Goal: Task Accomplishment & Management: Complete application form

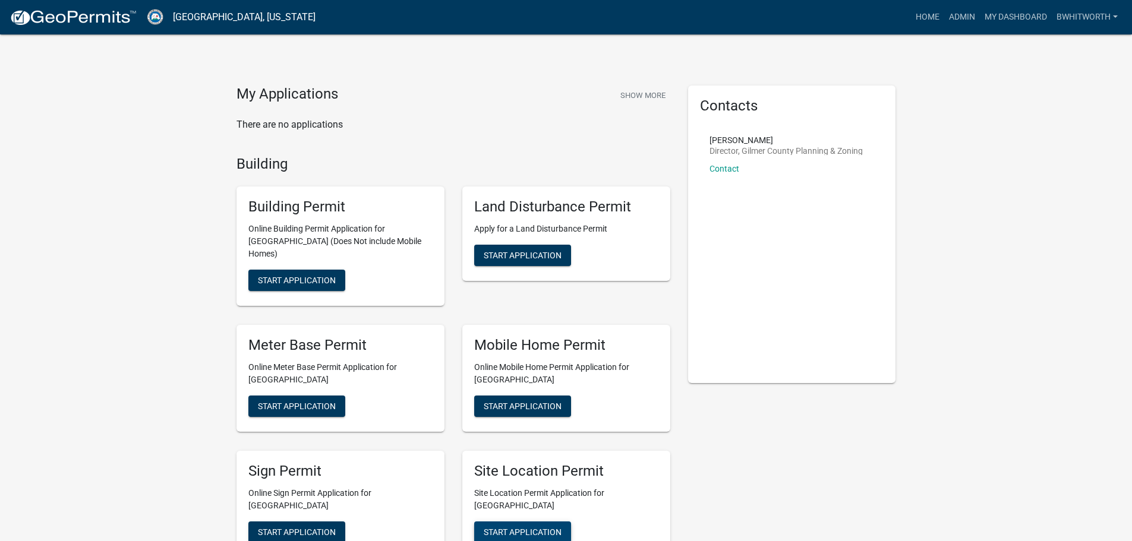
click at [525, 527] on span "Start Application" at bounding box center [523, 532] width 78 height 10
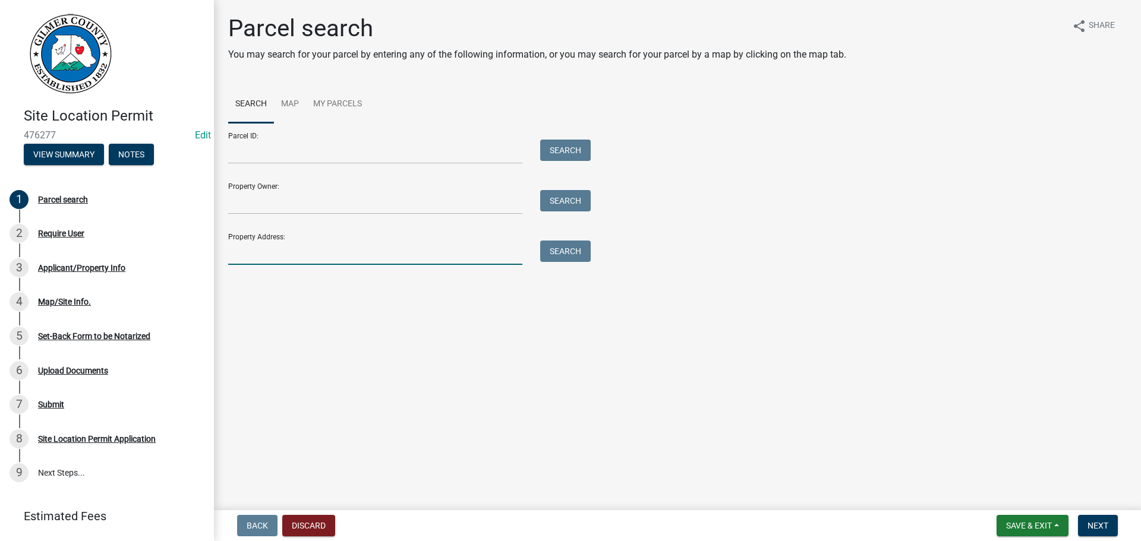
click at [345, 253] on input "Property Address:" at bounding box center [375, 253] width 294 height 24
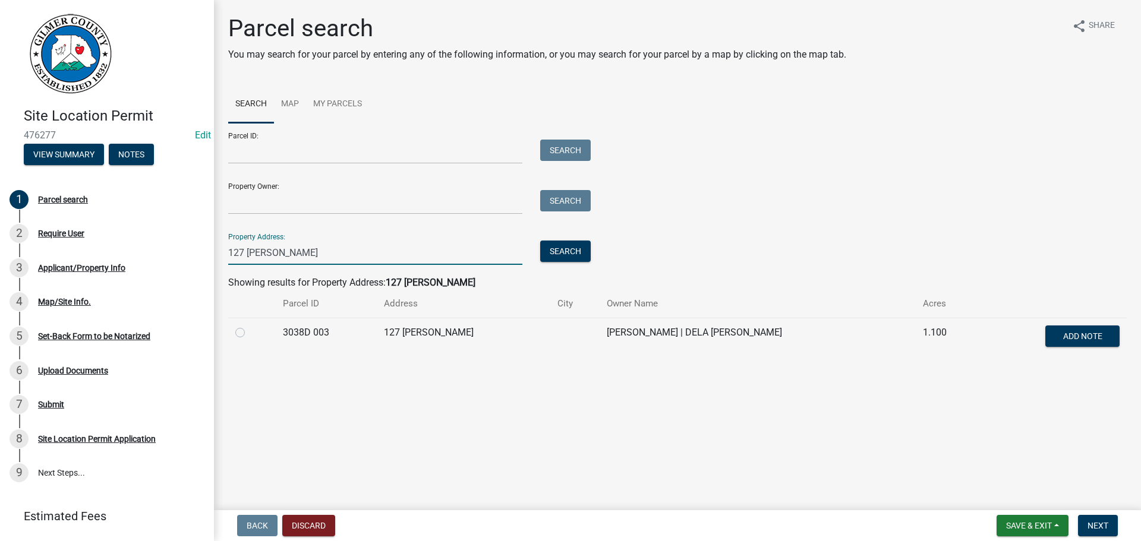
type input "127 [PERSON_NAME]"
click at [250, 326] on label at bounding box center [250, 326] width 0 height 0
click at [250, 332] on 003 "radio" at bounding box center [254, 330] width 8 height 8
radio 003 "true"
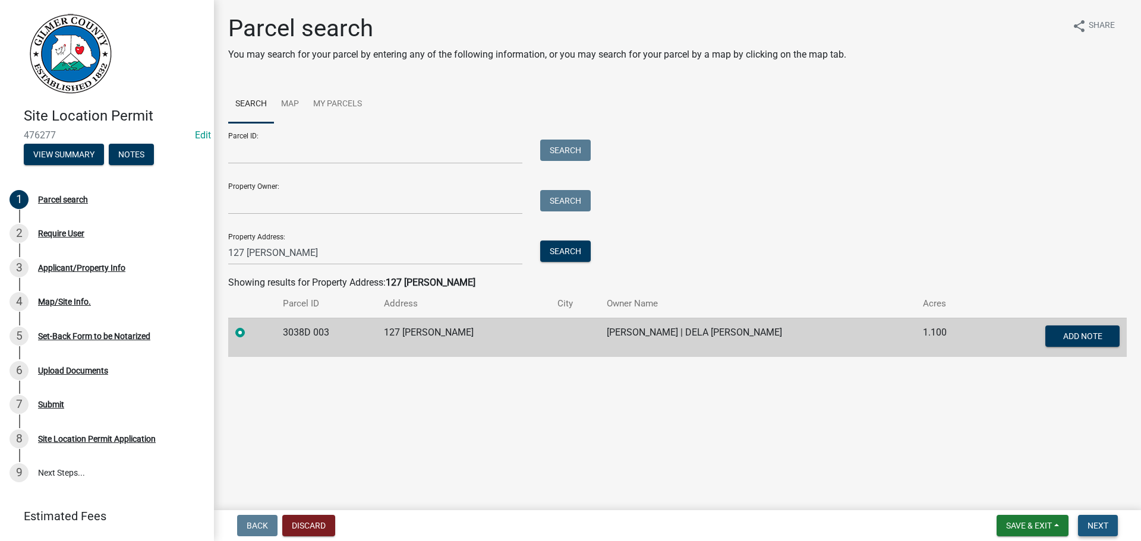
click at [1093, 518] on button "Next" at bounding box center [1098, 525] width 40 height 21
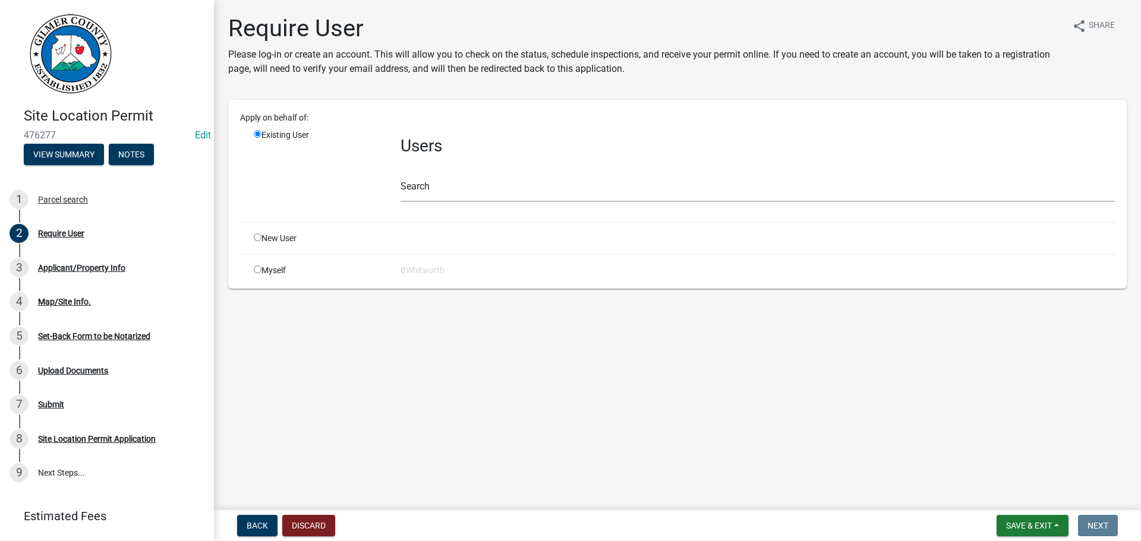
click at [257, 235] on input "radio" at bounding box center [258, 238] width 8 height 8
radio input "true"
radio input "false"
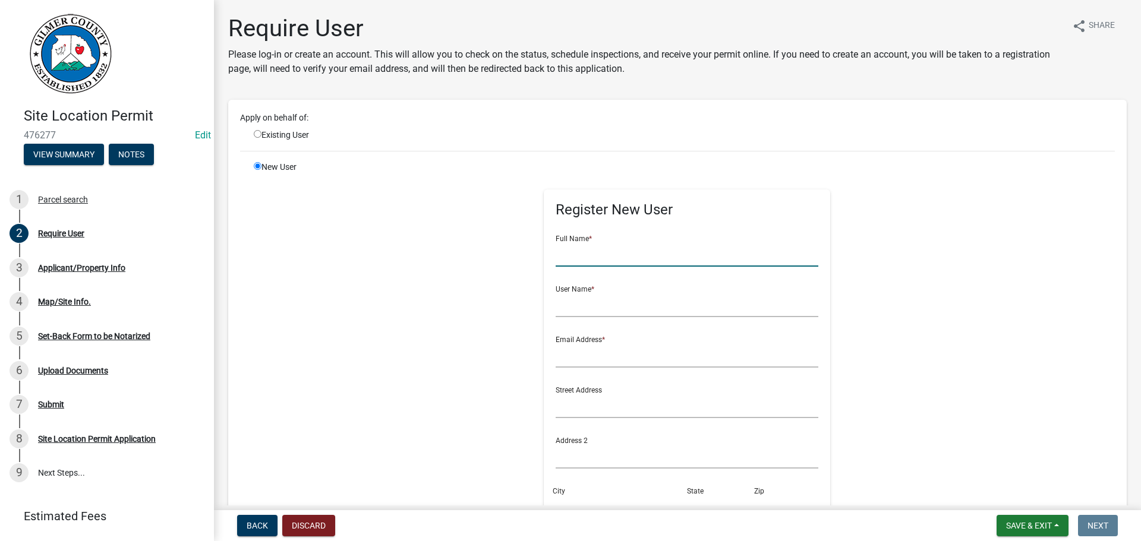
click at [623, 259] on input "text" at bounding box center [687, 254] width 263 height 24
type input "[PERSON_NAME]"
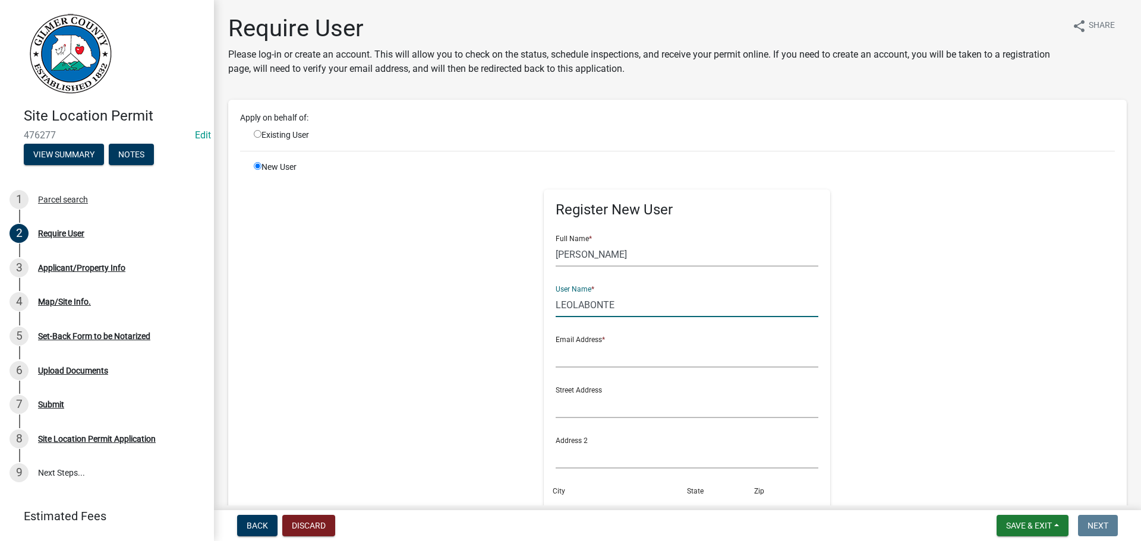
type input "LEOLABONTE"
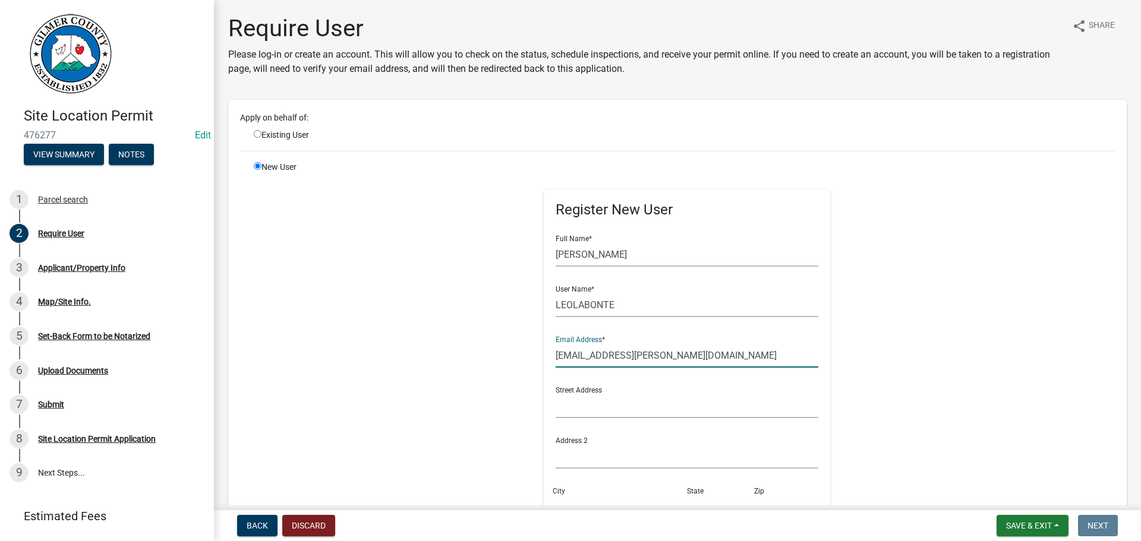
type input "[EMAIL_ADDRESS][PERSON_NAME][DOMAIN_NAME]"
click at [670, 306] on input "LEOLABONTE" at bounding box center [687, 305] width 263 height 24
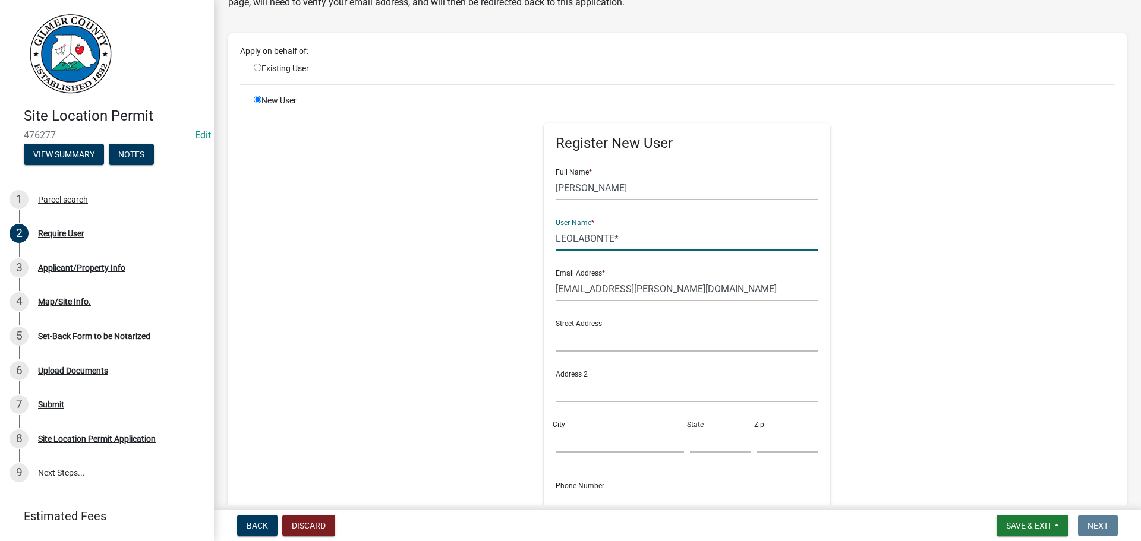
scroll to position [280, 0]
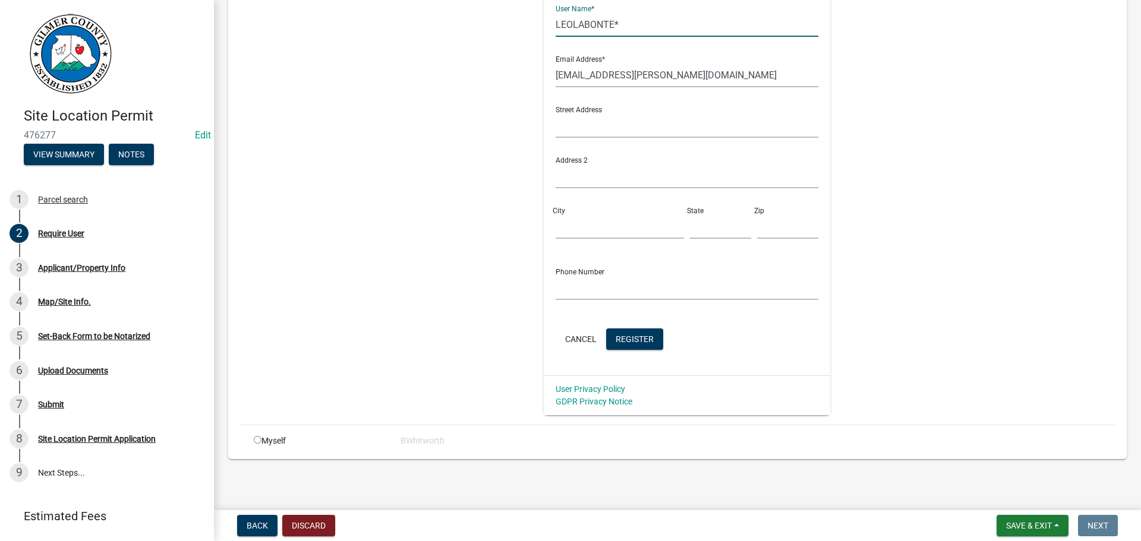
type input "LEOLABONTE*"
click at [614, 324] on form "Full Name * [PERSON_NAME] User Name * LEOLABONTE* Email Address * [EMAIL_ADDRES…" at bounding box center [687, 149] width 263 height 408
click at [616, 335] on span "Register" at bounding box center [635, 339] width 38 height 10
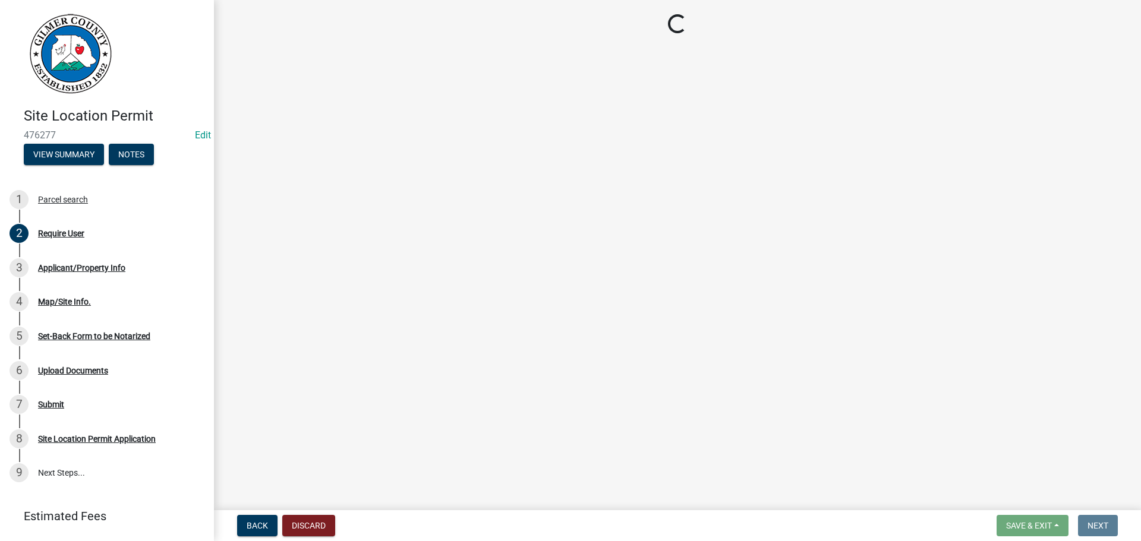
scroll to position [0, 0]
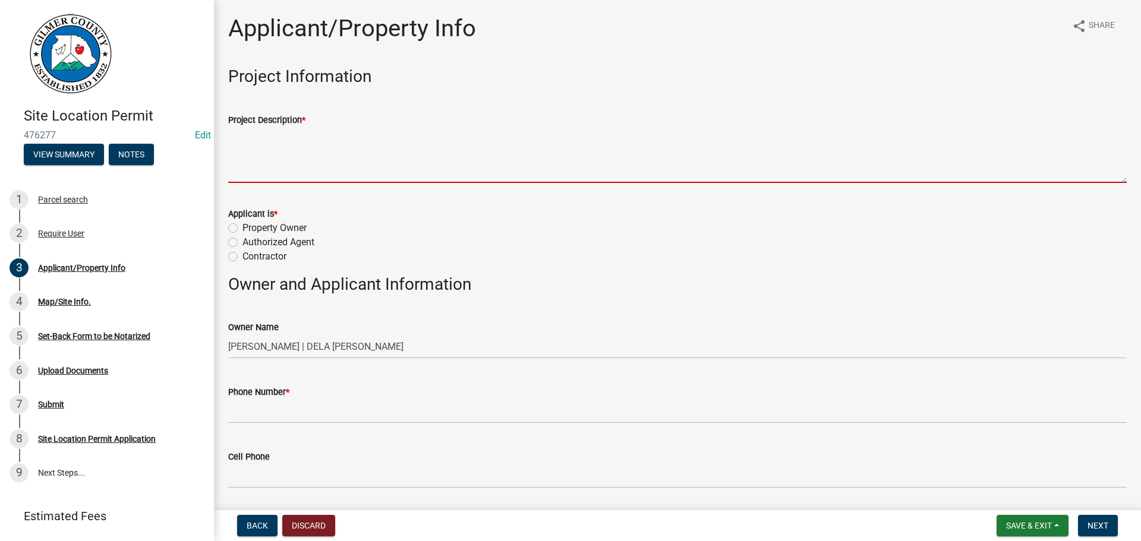
click at [331, 158] on textarea "Project Description *" at bounding box center [677, 155] width 898 height 56
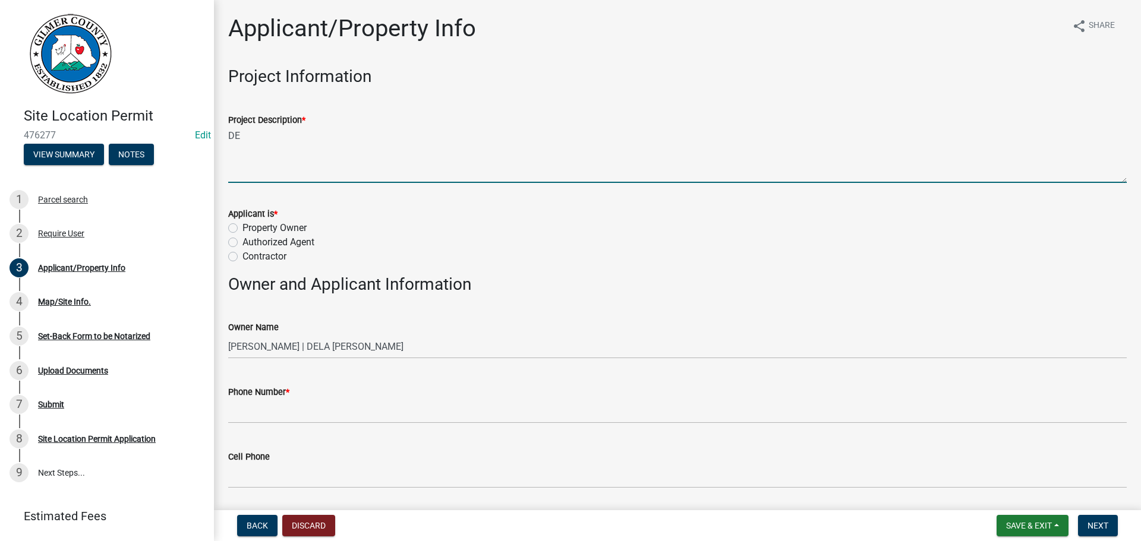
type textarea "D"
type textarea "NEW DECK WITH PARTIAL ROOF"
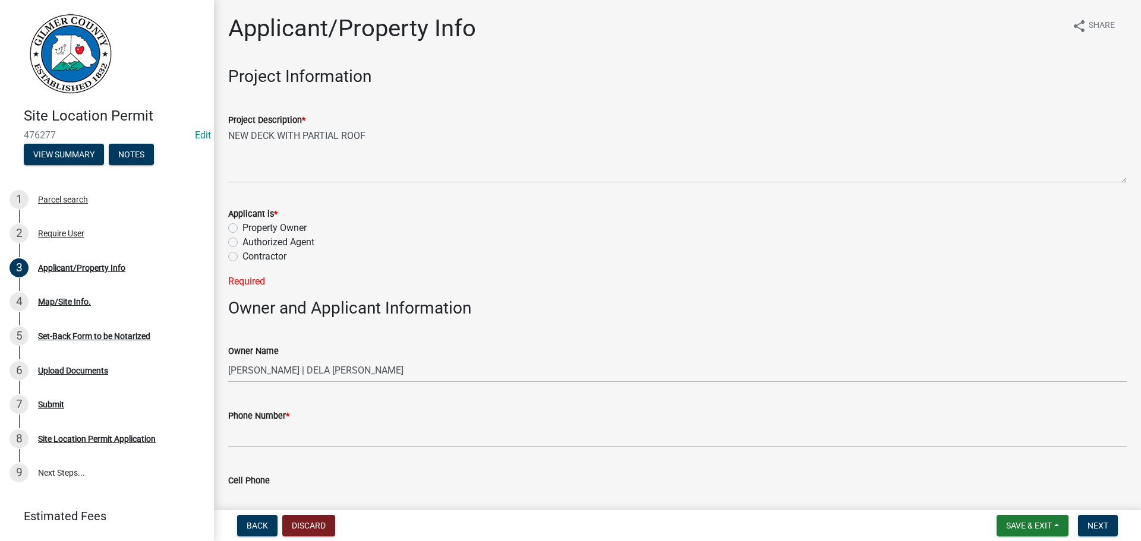
click at [226, 227] on div "Applicant is * Property Owner Authorized Agent Contractor Required" at bounding box center [677, 241] width 916 height 96
click at [242, 230] on label "Property Owner" at bounding box center [274, 228] width 64 height 14
click at [242, 229] on input "Property Owner" at bounding box center [246, 225] width 8 height 8
radio input "true"
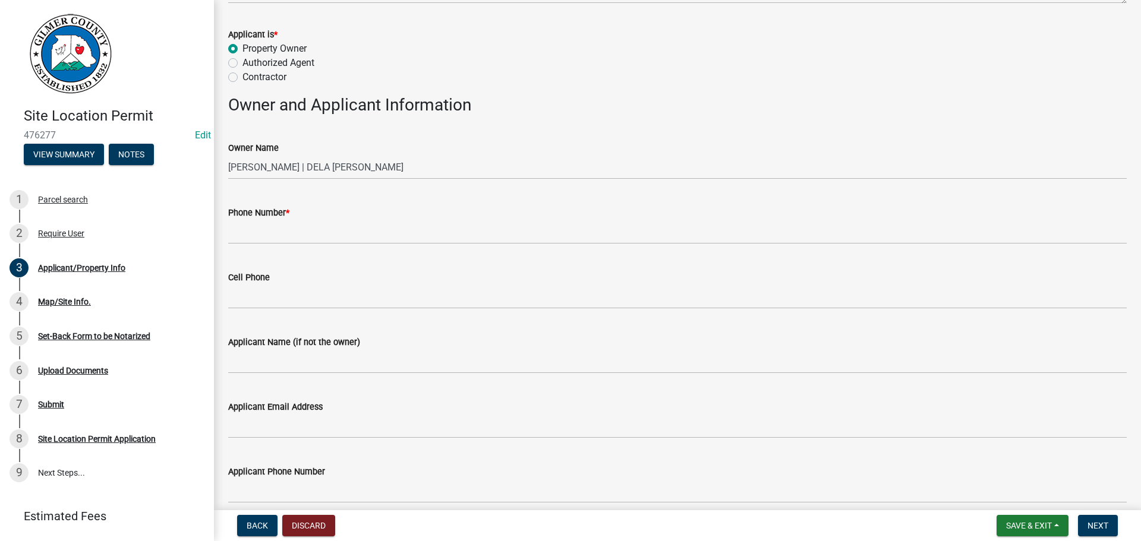
scroll to position [178, 0]
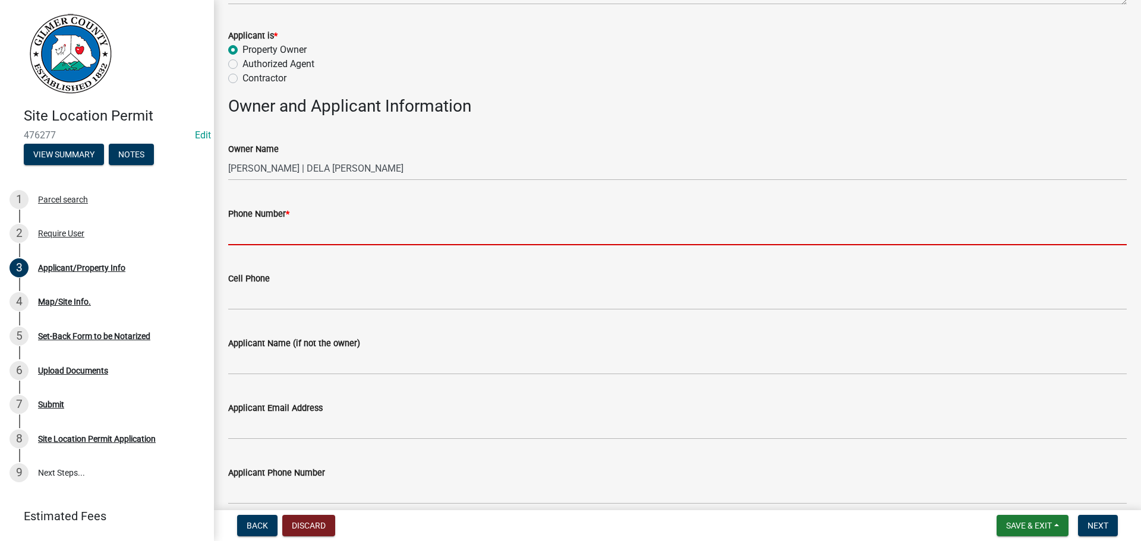
click at [277, 229] on input "Phone Number *" at bounding box center [677, 233] width 898 height 24
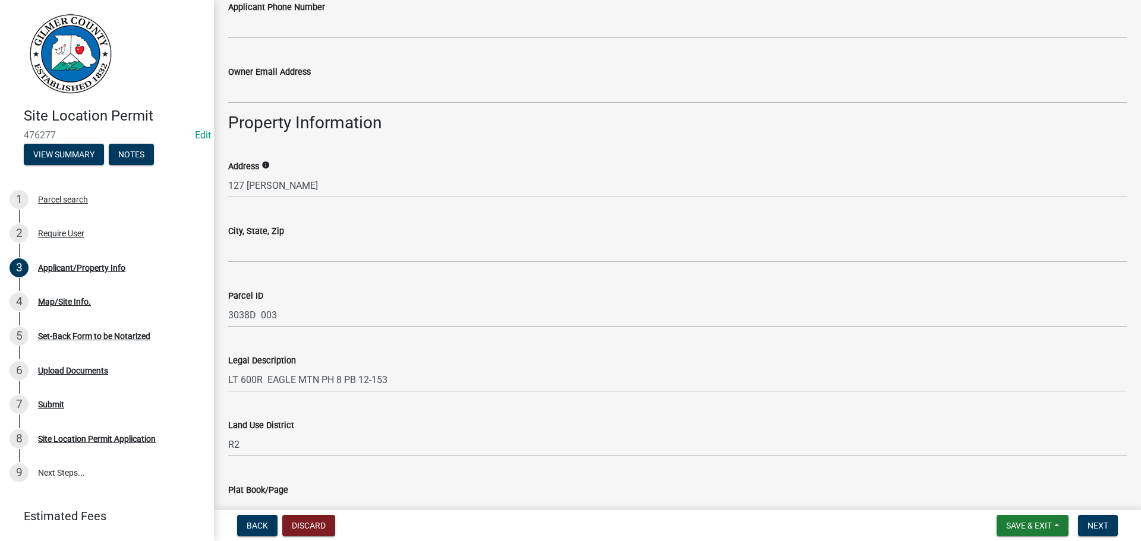
scroll to position [713, 0]
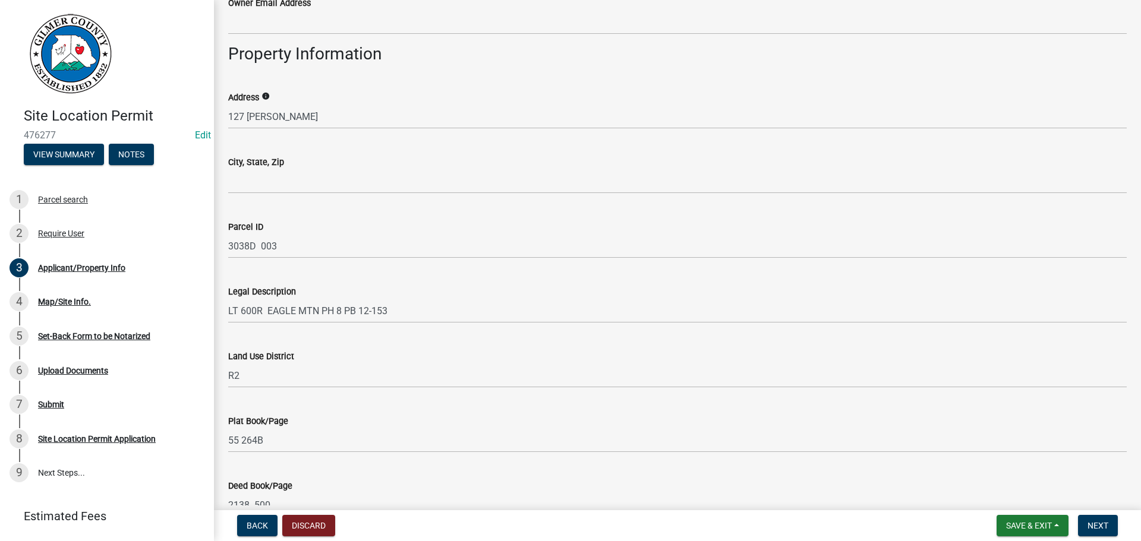
type input "[PHONE_NUMBER]"
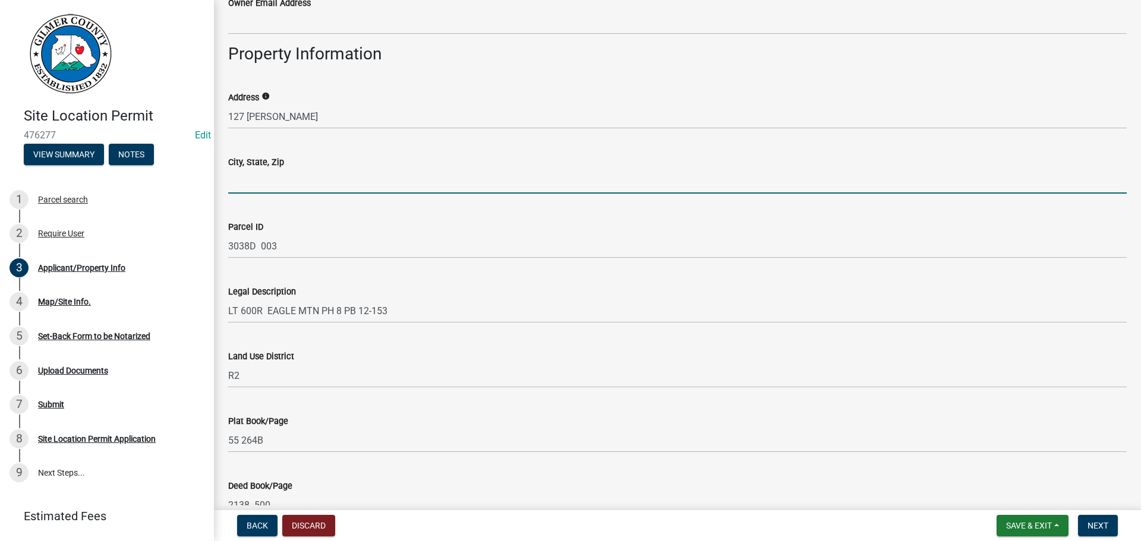
click at [280, 184] on input "City, State, Zip" at bounding box center [677, 181] width 898 height 24
type input "ELLIJAY GA 30540"
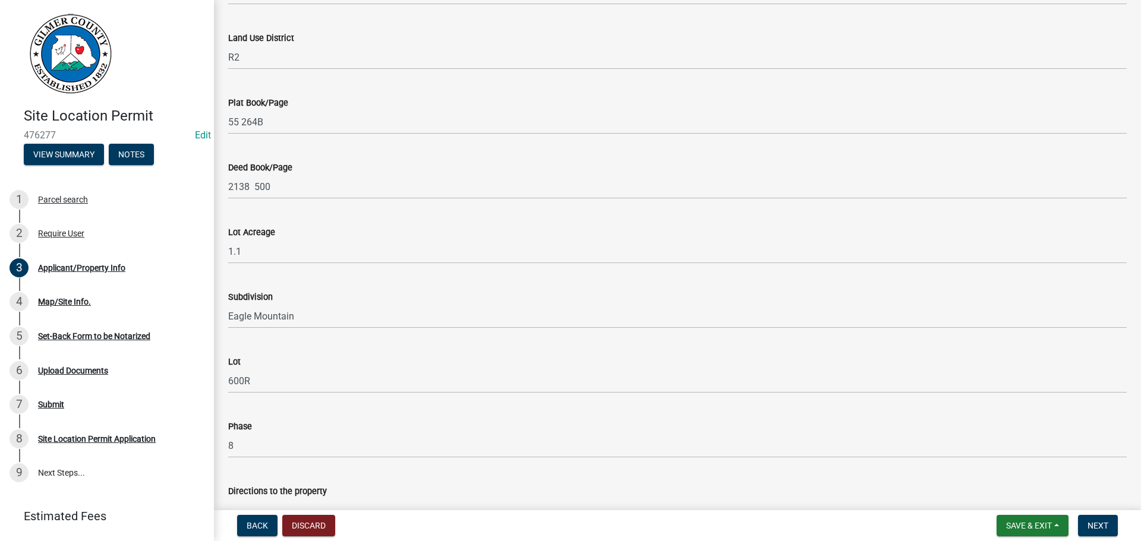
scroll to position [1136, 0]
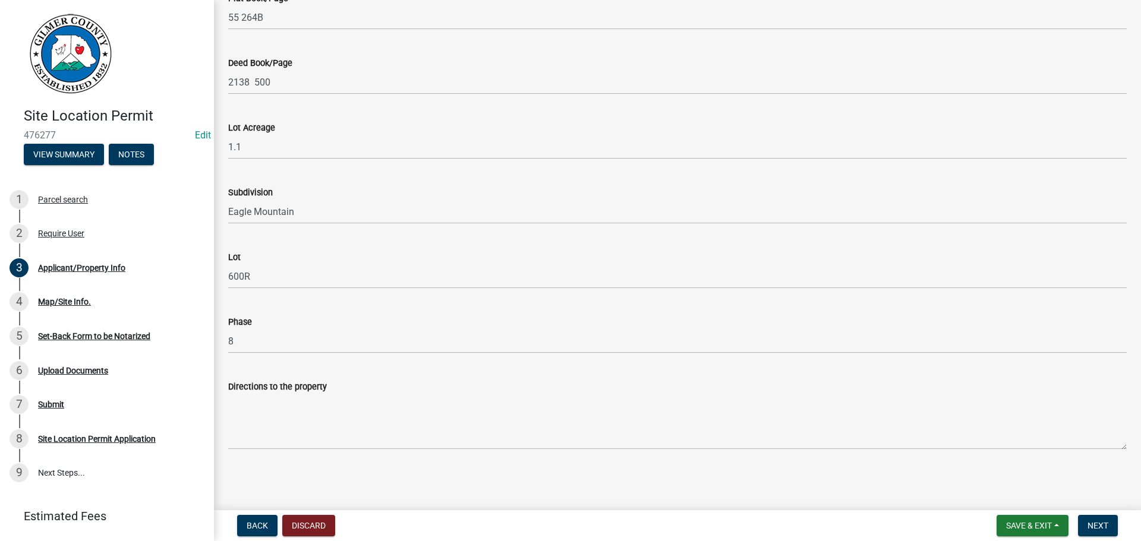
click at [295, 393] on div "Directions to the property" at bounding box center [677, 387] width 898 height 14
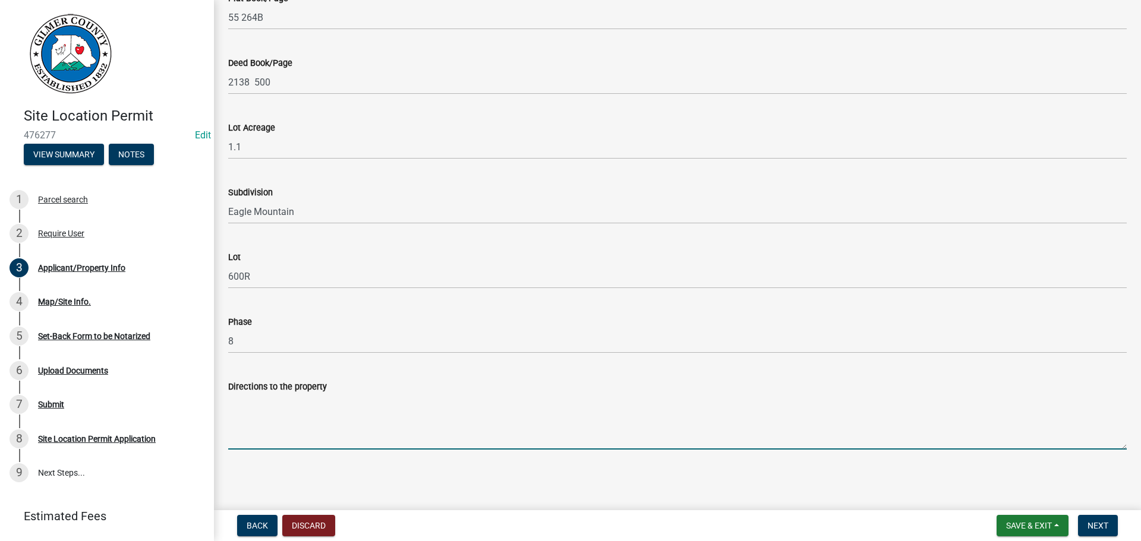
click at [286, 402] on textarea "Directions to the property" at bounding box center [677, 422] width 898 height 56
click at [384, 407] on textarea "EAGLE MTN GATE, RT ON [PERSON_NAME] OLN, 3RD HOUSE ON LT" at bounding box center [677, 422] width 898 height 56
click at [485, 403] on textarea "EAGLE MTN GATE, RT ON [PERSON_NAME], 3RD HOUSE ON LT" at bounding box center [677, 422] width 898 height 56
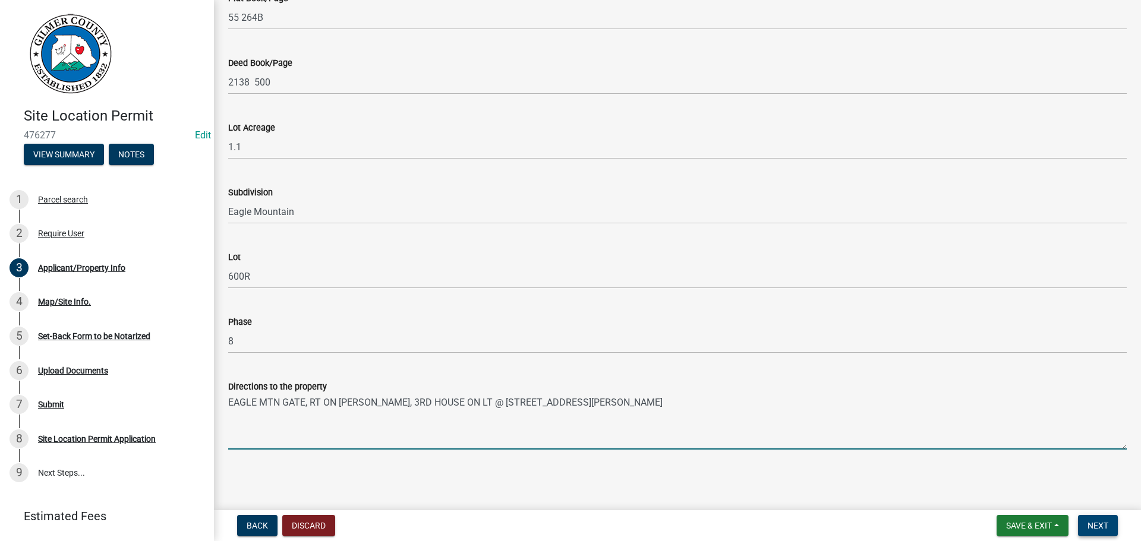
type textarea "EAGLE MTN GATE, RT ON [PERSON_NAME], 3RD HOUSE ON LT @ [STREET_ADDRESS][PERSON_…"
click at [1084, 521] on button "Next" at bounding box center [1098, 525] width 40 height 21
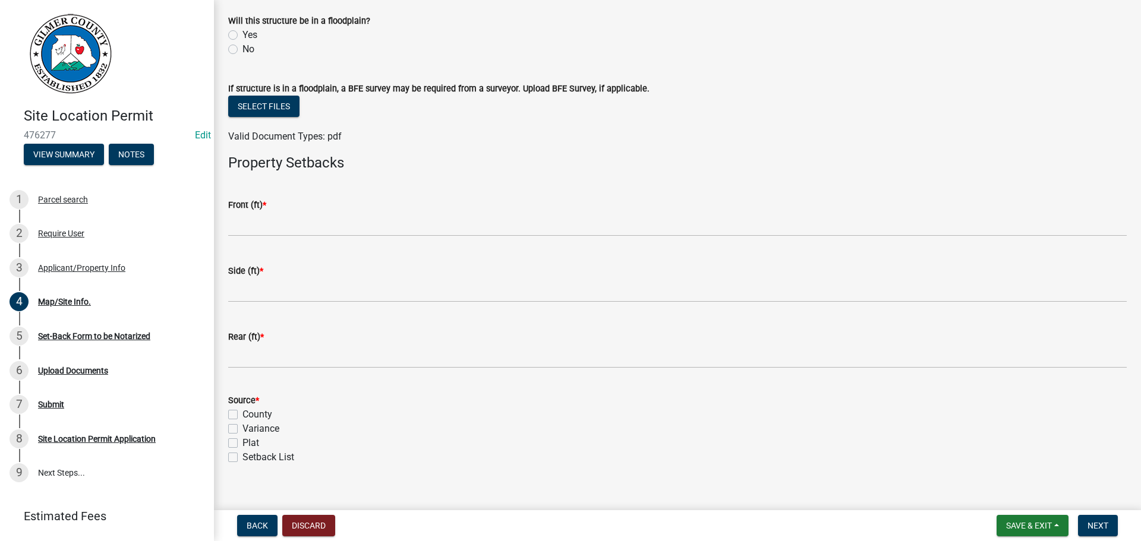
scroll to position [416, 0]
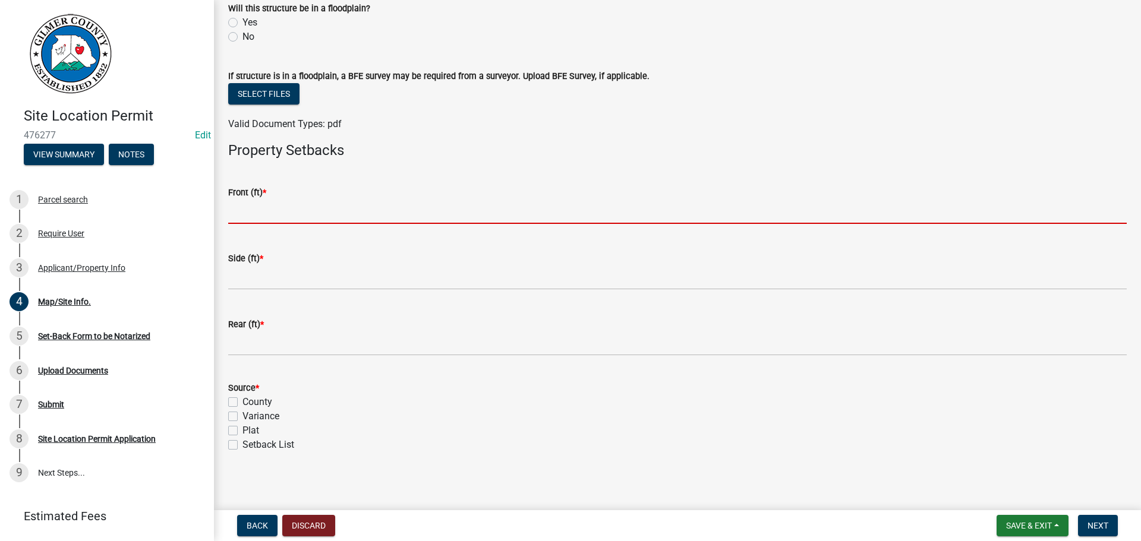
click at [307, 216] on input "text" at bounding box center [677, 212] width 898 height 24
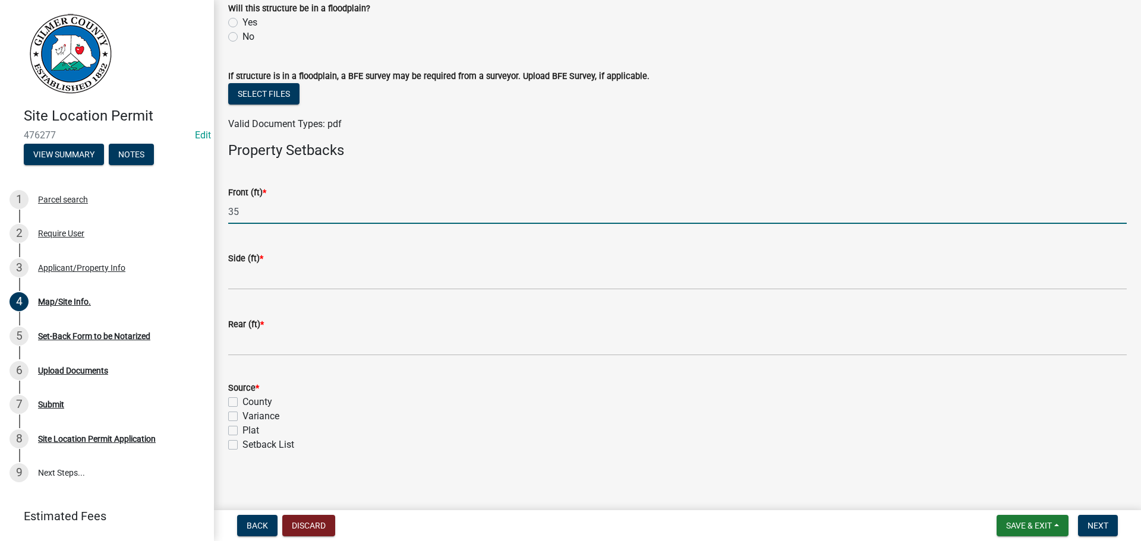
type input "35"
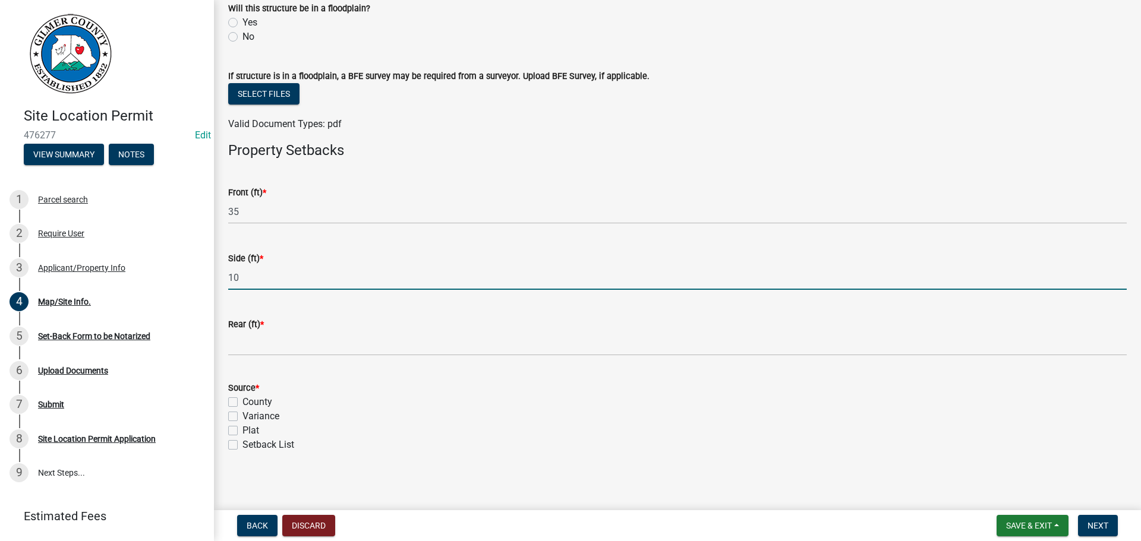
type input "10"
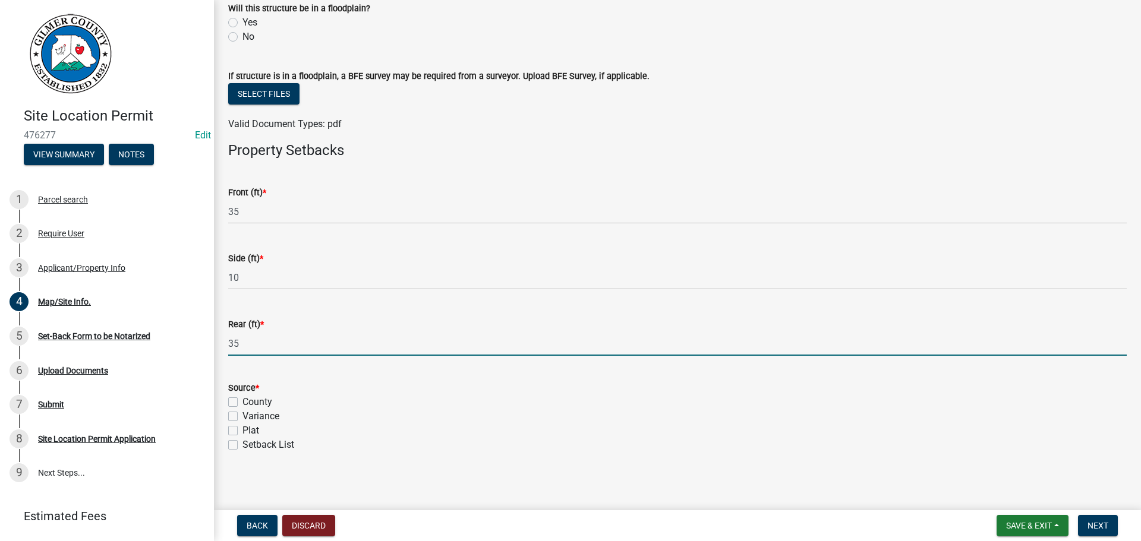
type input "35"
click at [242, 443] on label "Setback List" at bounding box center [268, 445] width 52 height 14
click at [242, 443] on input "Setback List" at bounding box center [246, 442] width 8 height 8
checkbox input "true"
checkbox input "false"
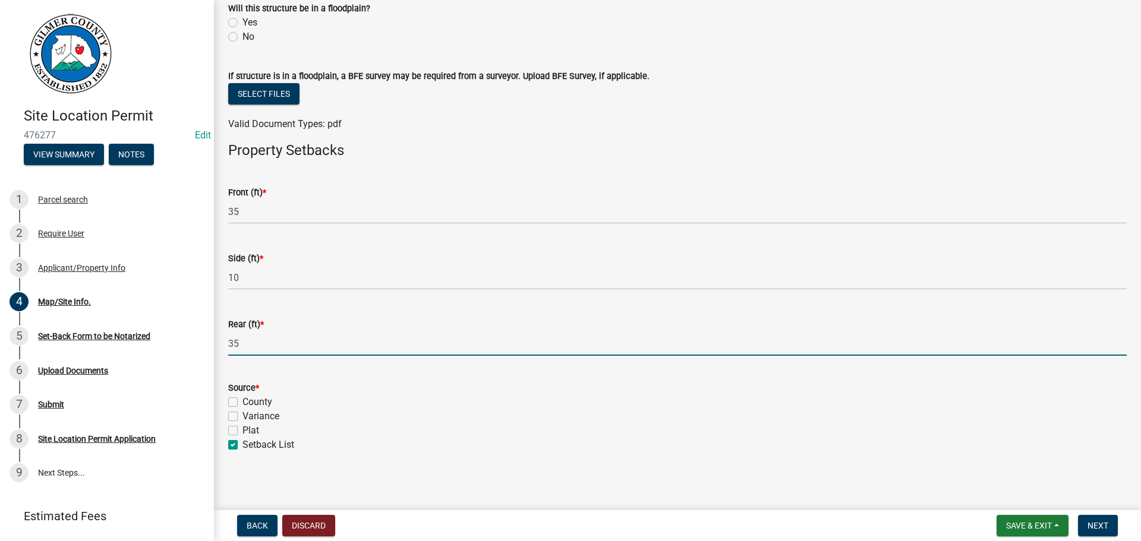
checkbox input "false"
checkbox input "true"
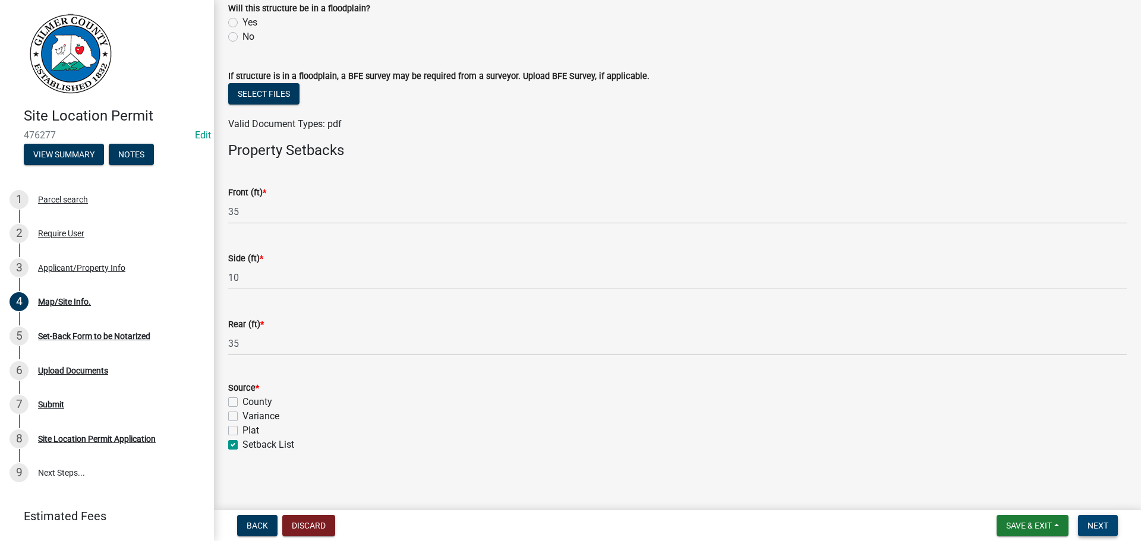
click at [1103, 519] on button "Next" at bounding box center [1098, 525] width 40 height 21
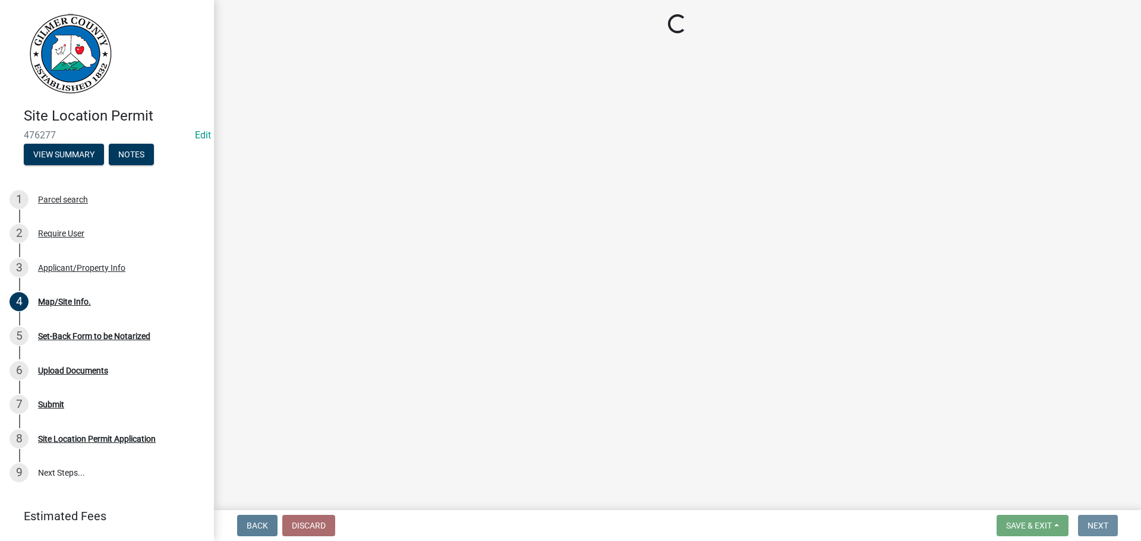
scroll to position [0, 0]
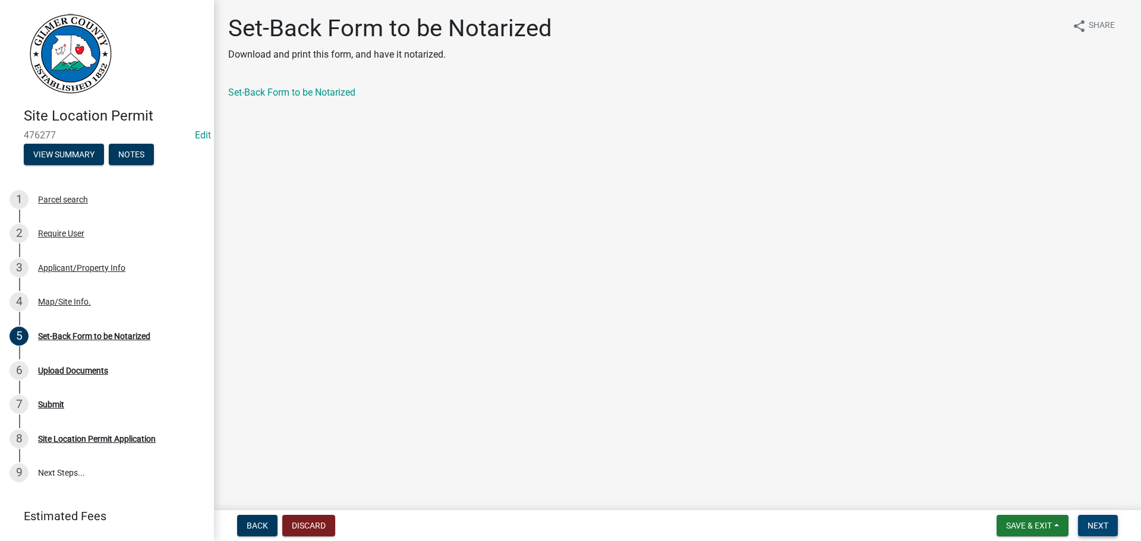
click at [1087, 525] on button "Next" at bounding box center [1098, 525] width 40 height 21
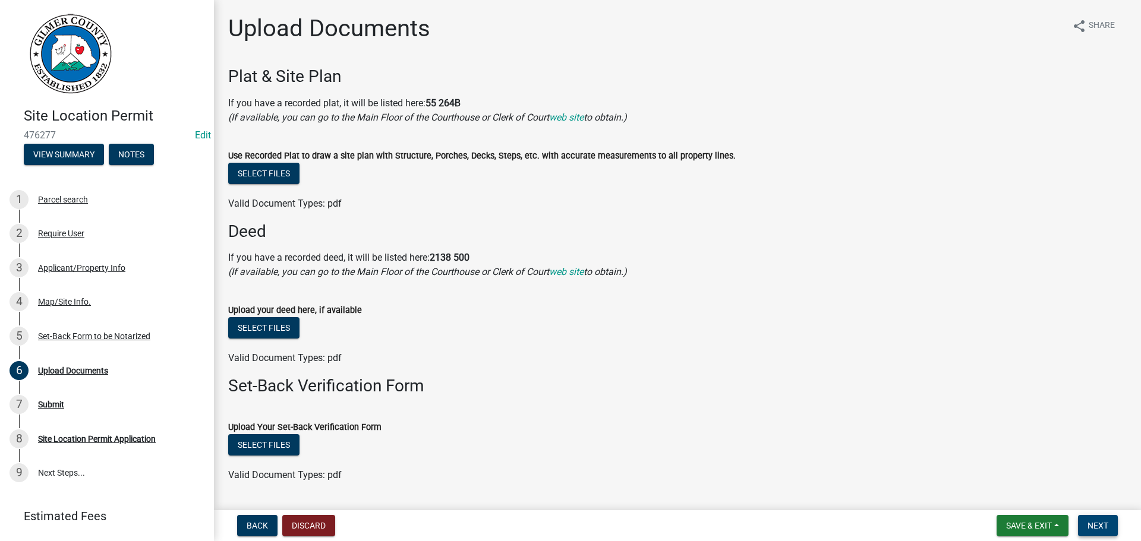
click at [1087, 525] on button "Next" at bounding box center [1098, 525] width 40 height 21
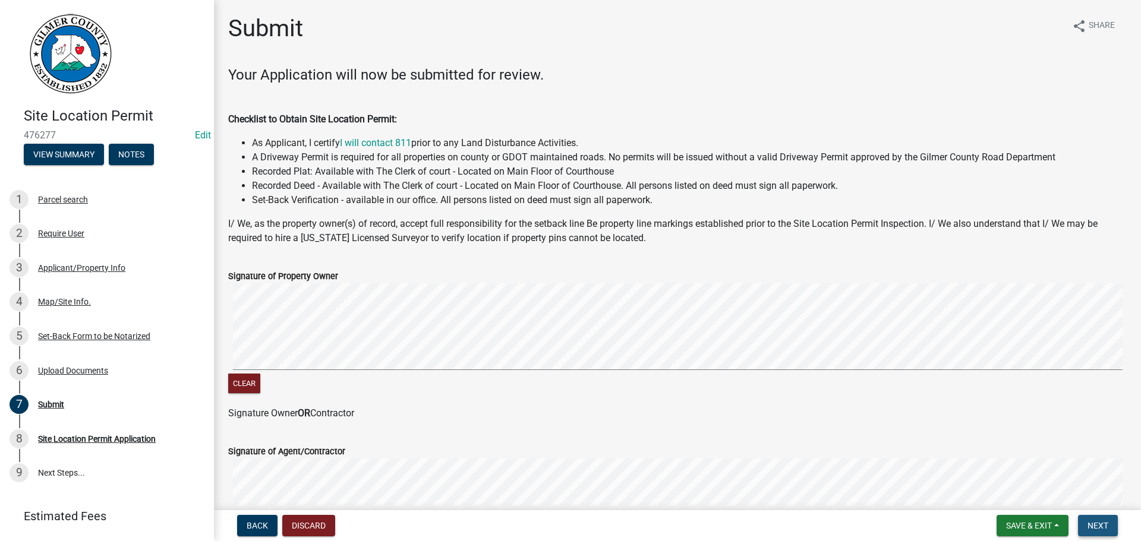
click at [1085, 525] on button "Next" at bounding box center [1098, 525] width 40 height 21
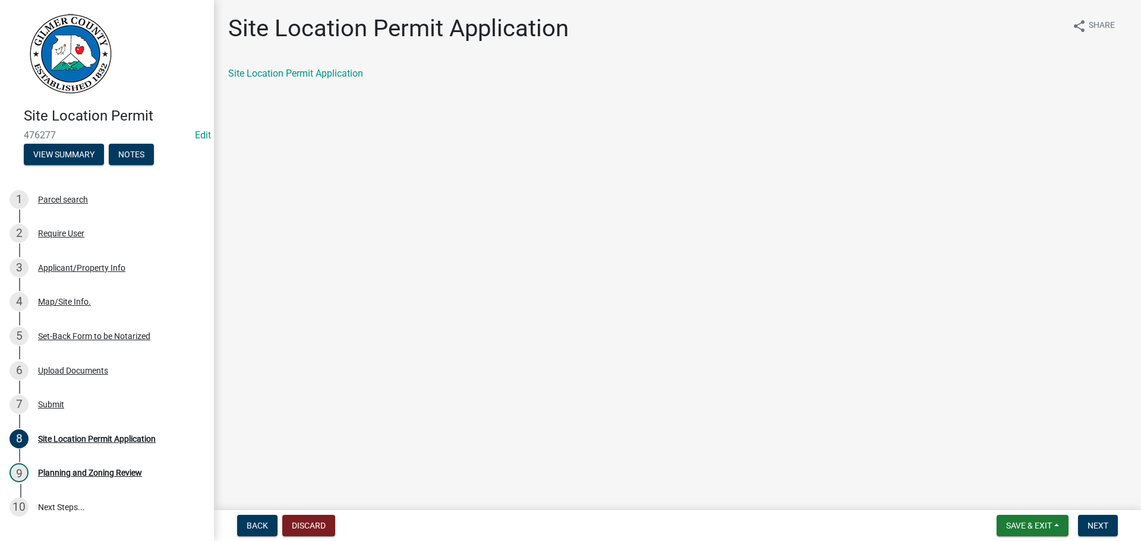
click at [1075, 525] on form "Save & Exit Save Save & Exit Next" at bounding box center [1057, 525] width 131 height 21
click at [1083, 518] on button "Next" at bounding box center [1098, 525] width 40 height 21
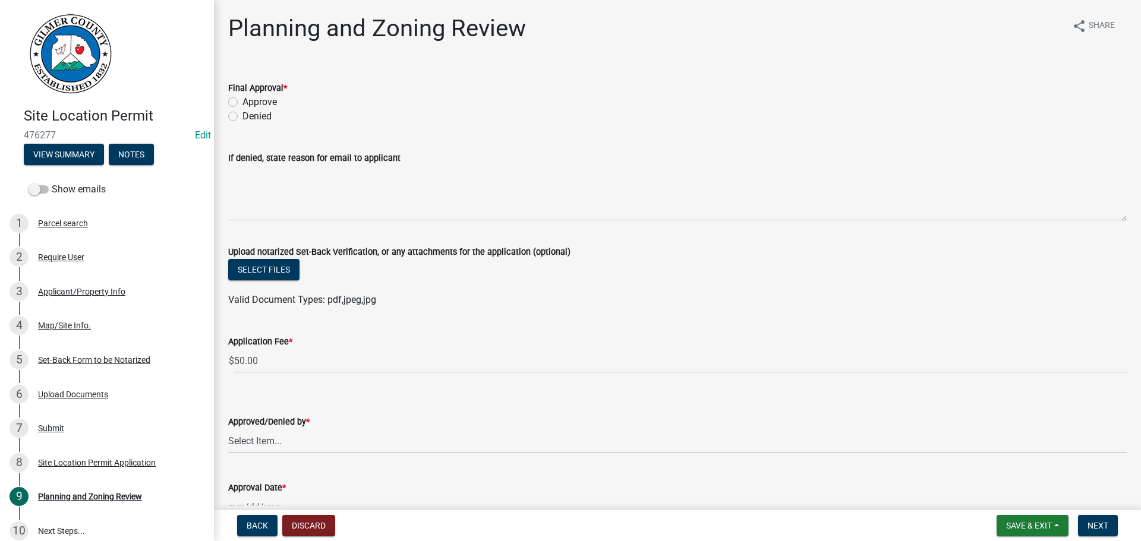
click at [242, 99] on label "Approve" at bounding box center [259, 102] width 34 height 14
click at [242, 99] on input "Approve" at bounding box center [246, 99] width 8 height 8
radio input "true"
click at [263, 445] on select "Select Item... [PERSON_NAME] [PERSON_NAME] [PERSON_NAME] [PERSON_NAME] [PERSON_…" at bounding box center [677, 441] width 898 height 24
click at [228, 429] on select "Select Item... [PERSON_NAME] [PERSON_NAME] [PERSON_NAME] [PERSON_NAME] [PERSON_…" at bounding box center [677, 441] width 898 height 24
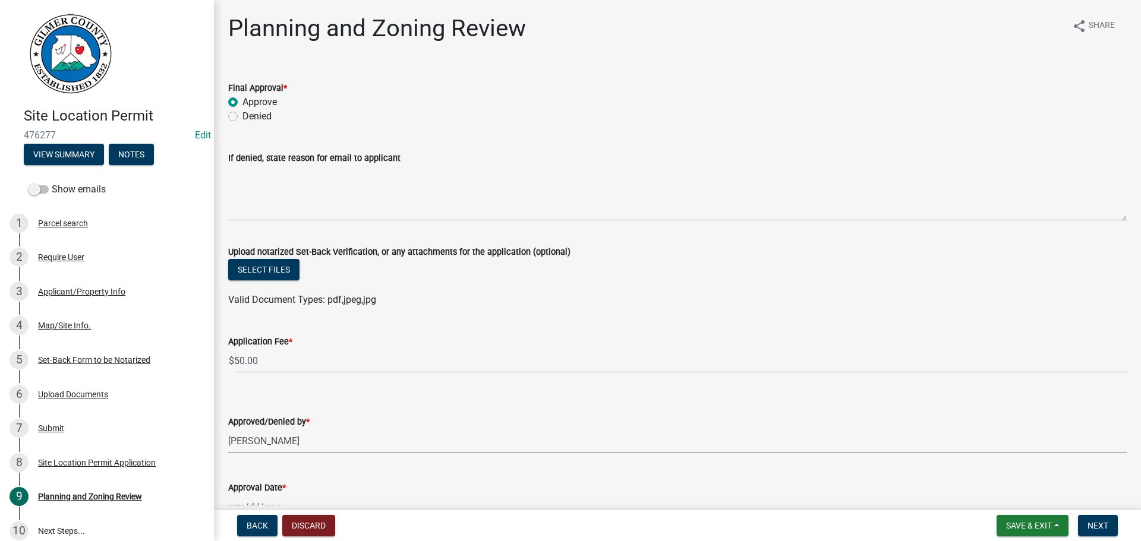
select select "f66b4cef-93c9-440c-84d8-a2c8d35cb7c1"
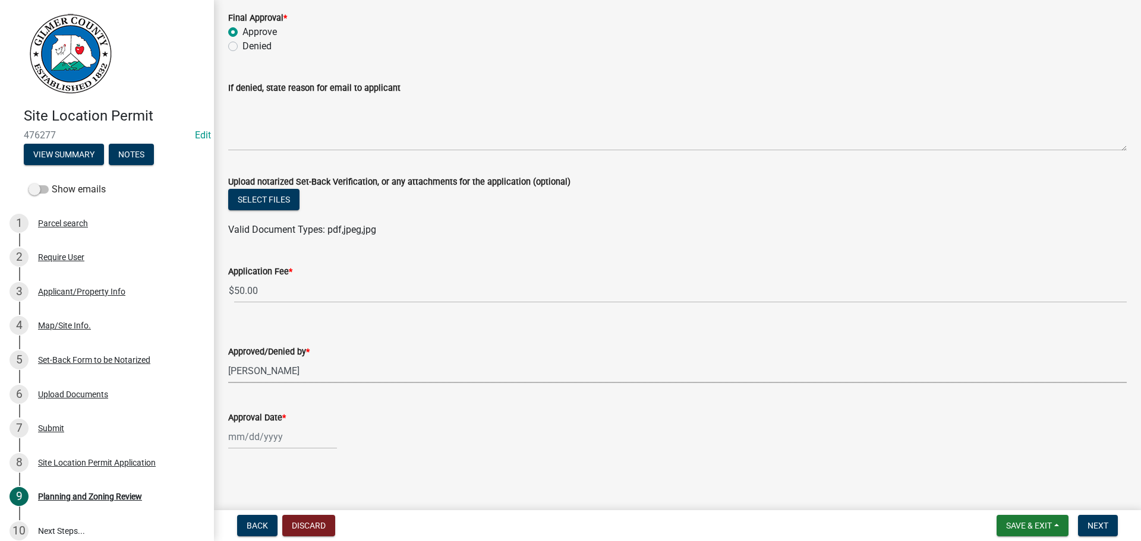
scroll to position [71, 0]
click at [261, 434] on div at bounding box center [282, 436] width 109 height 24
select select "9"
select select "2025"
click at [279, 333] on div "10" at bounding box center [278, 335] width 19 height 19
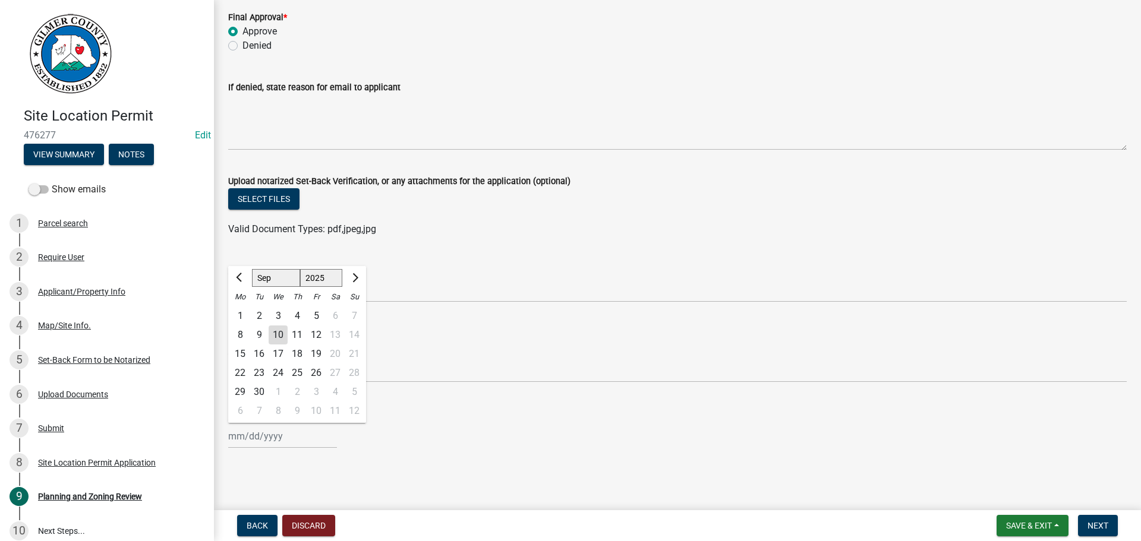
type input "[DATE]"
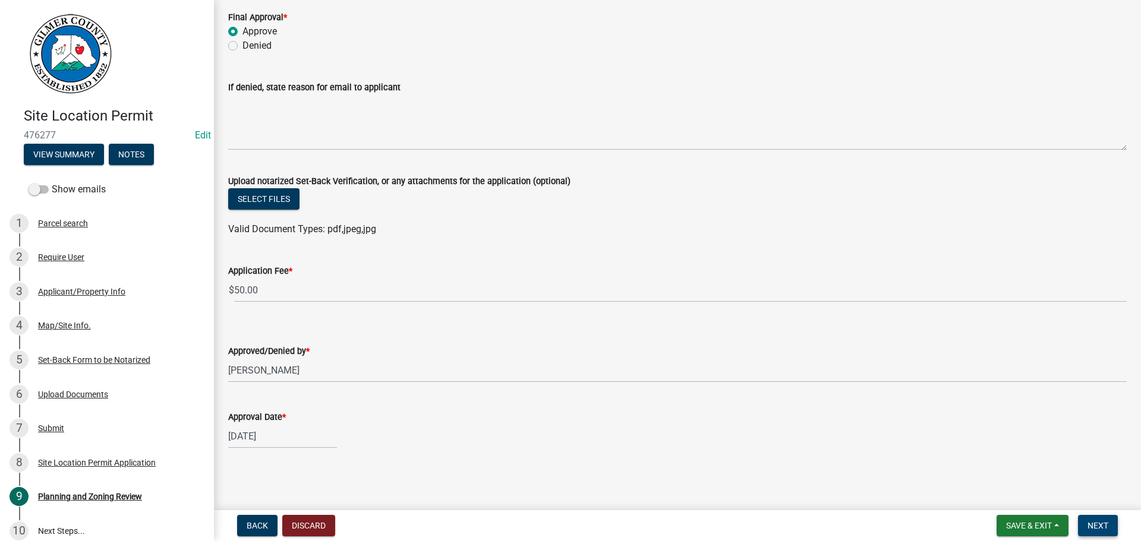
click at [1093, 526] on span "Next" at bounding box center [1097, 526] width 21 height 10
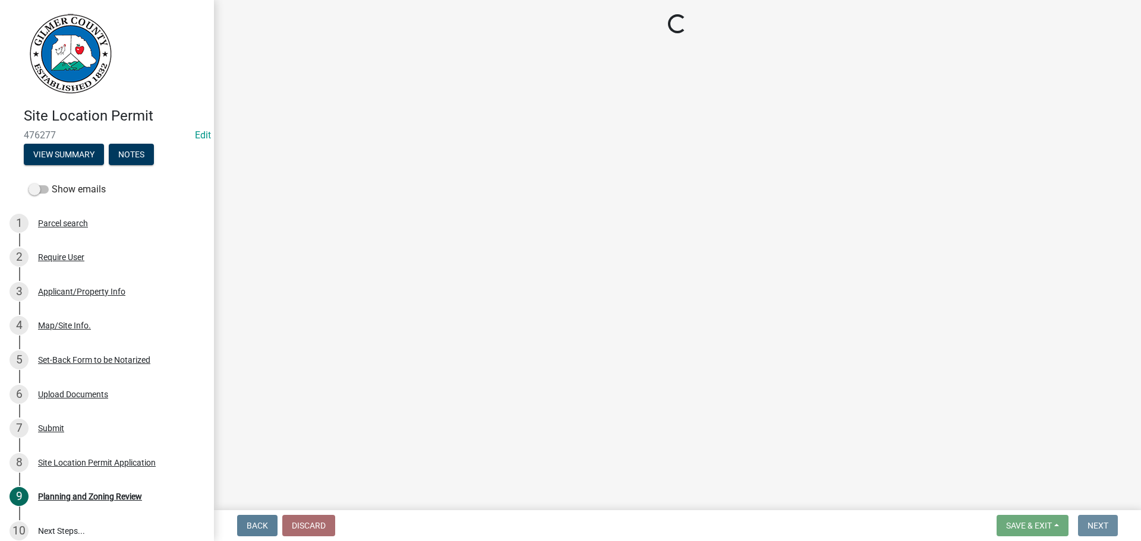
scroll to position [0, 0]
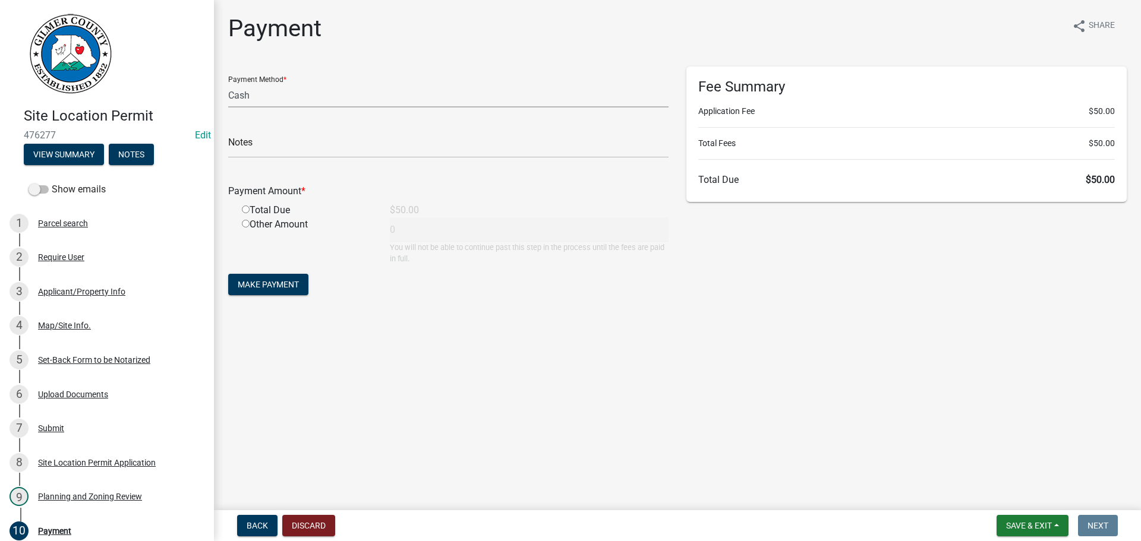
click at [248, 95] on select "Credit Card POS Check Cash" at bounding box center [448, 95] width 440 height 24
select select "1: 0"
click at [228, 83] on select "Credit Card POS Check Cash" at bounding box center [448, 95] width 440 height 24
click at [355, 153] on input "text" at bounding box center [448, 146] width 440 height 24
type input "4"
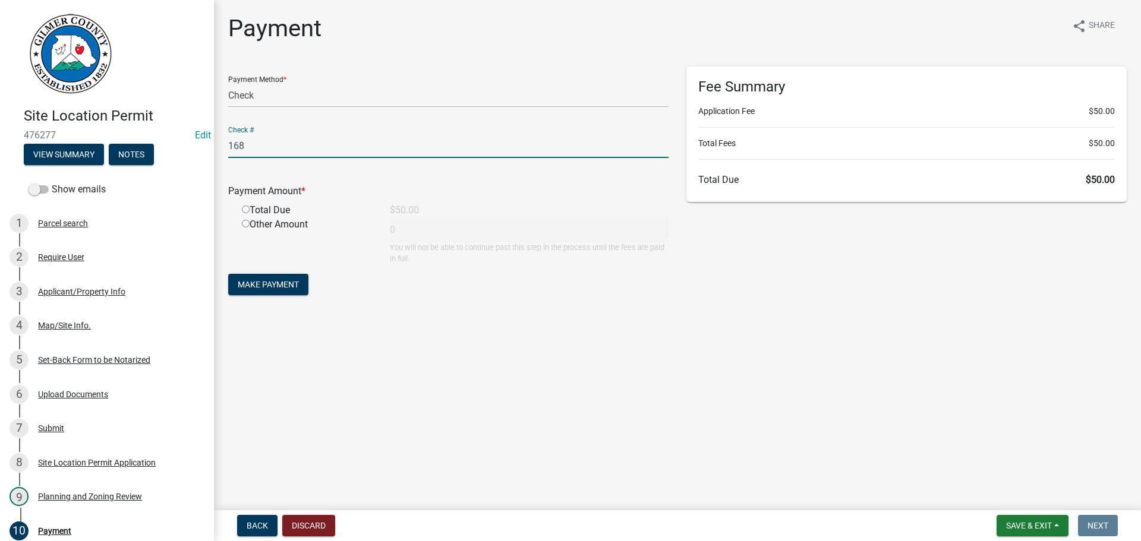
type input "168"
click at [245, 210] on input "radio" at bounding box center [246, 210] width 8 height 8
radio input "true"
type input "50"
click at [270, 278] on button "Make Payment" at bounding box center [268, 284] width 80 height 21
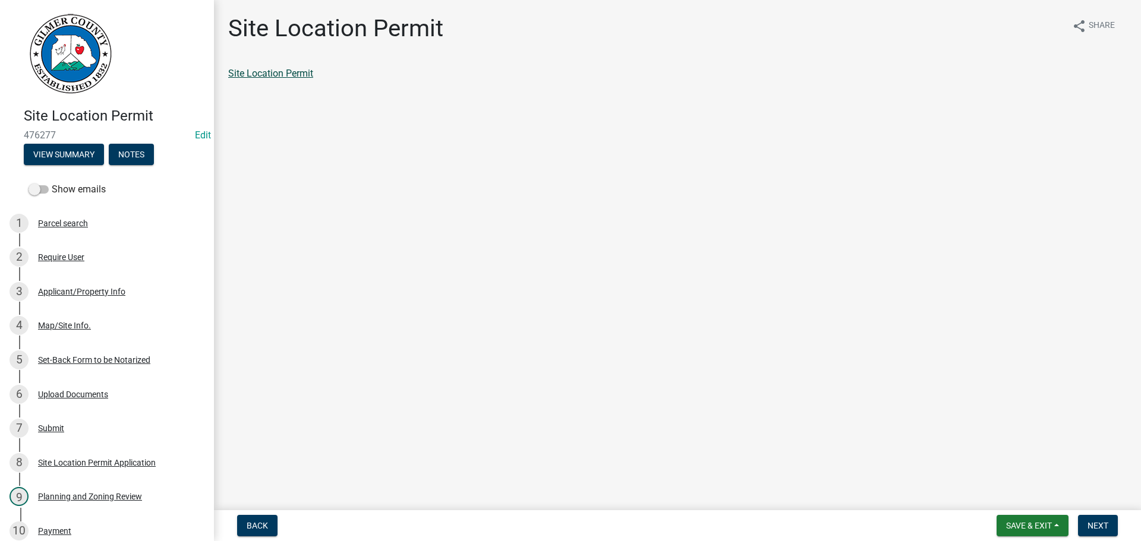
click at [260, 73] on link "Site Location Permit" at bounding box center [270, 73] width 85 height 11
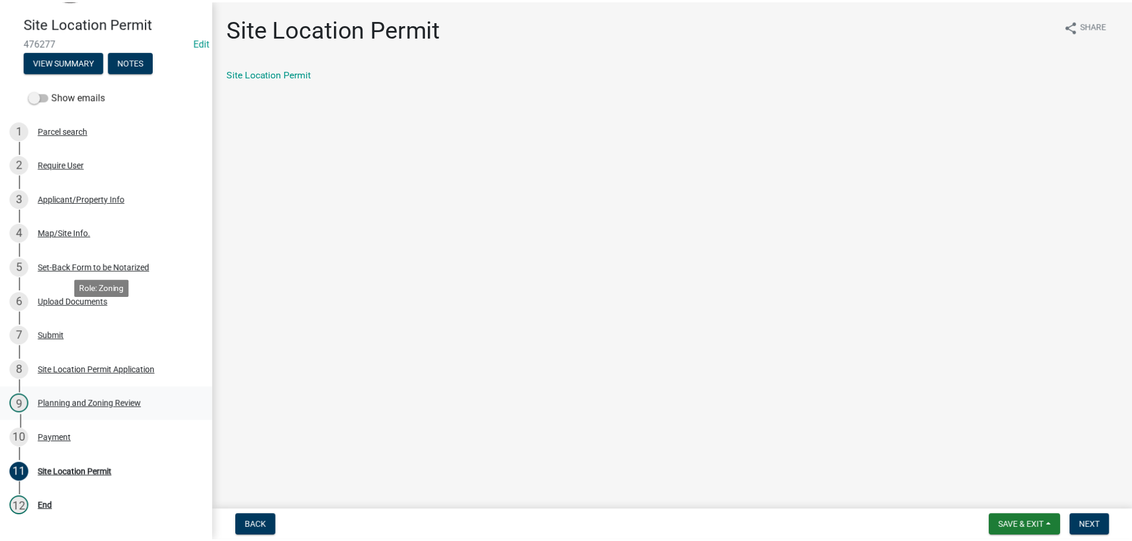
scroll to position [186, 0]
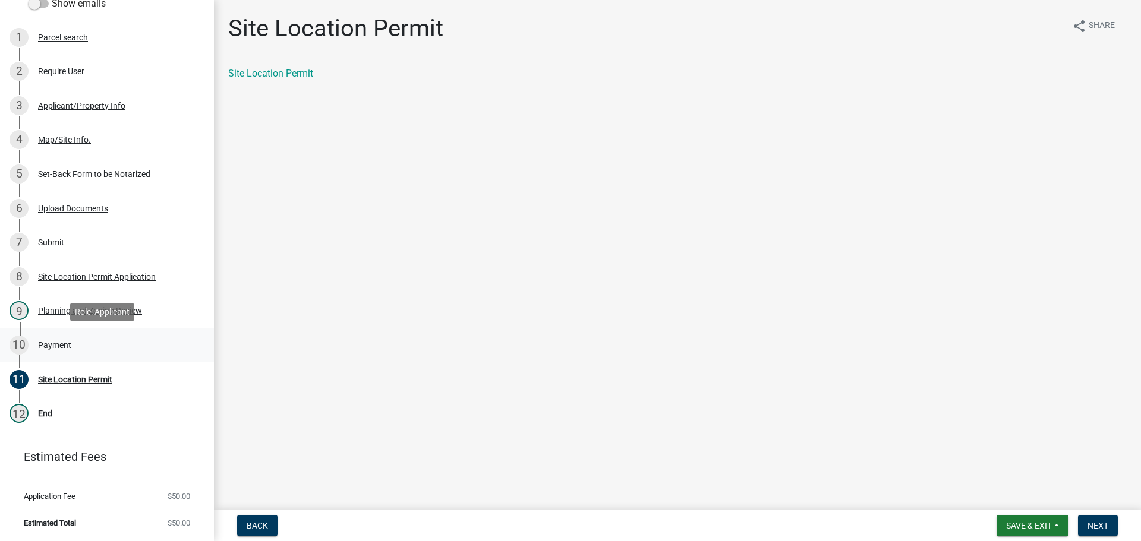
click at [59, 341] on div "Payment" at bounding box center [54, 345] width 33 height 8
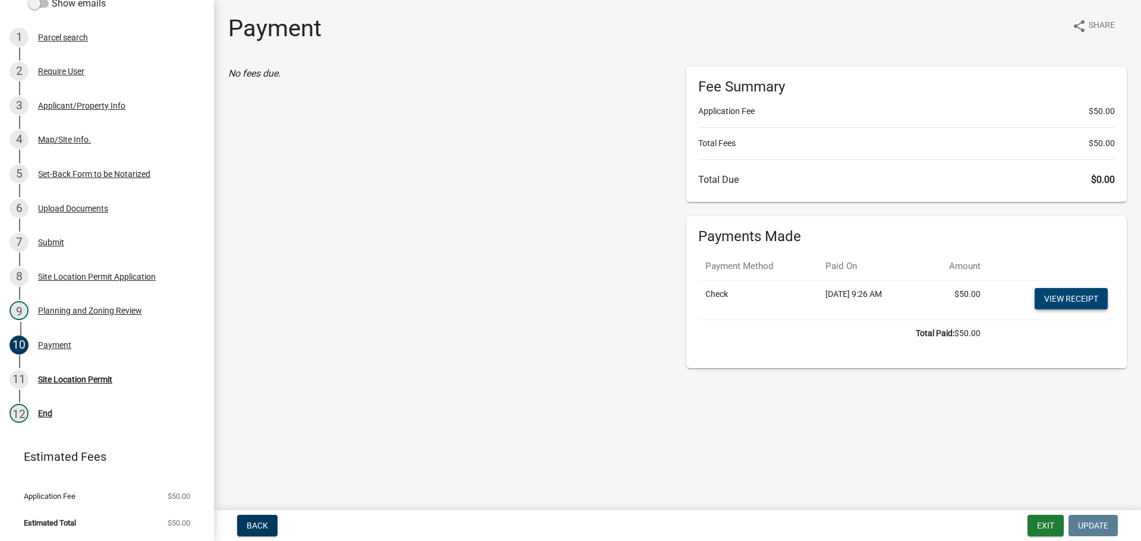
click at [1077, 294] on link "View receipt" at bounding box center [1070, 298] width 73 height 21
click at [81, 387] on div "11 Site Location Permit" at bounding box center [102, 379] width 185 height 19
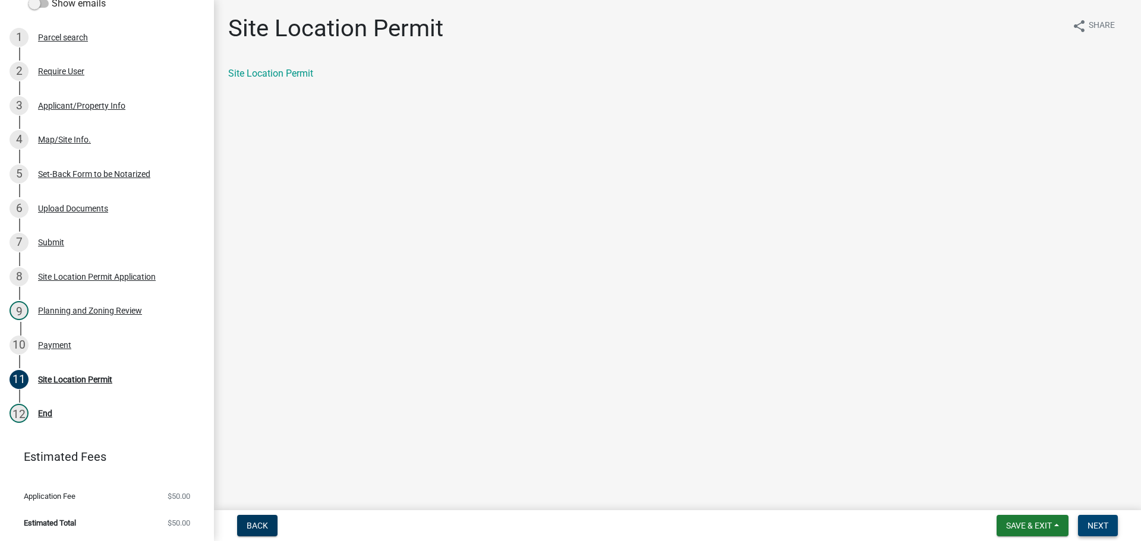
click at [1104, 524] on span "Next" at bounding box center [1097, 526] width 21 height 10
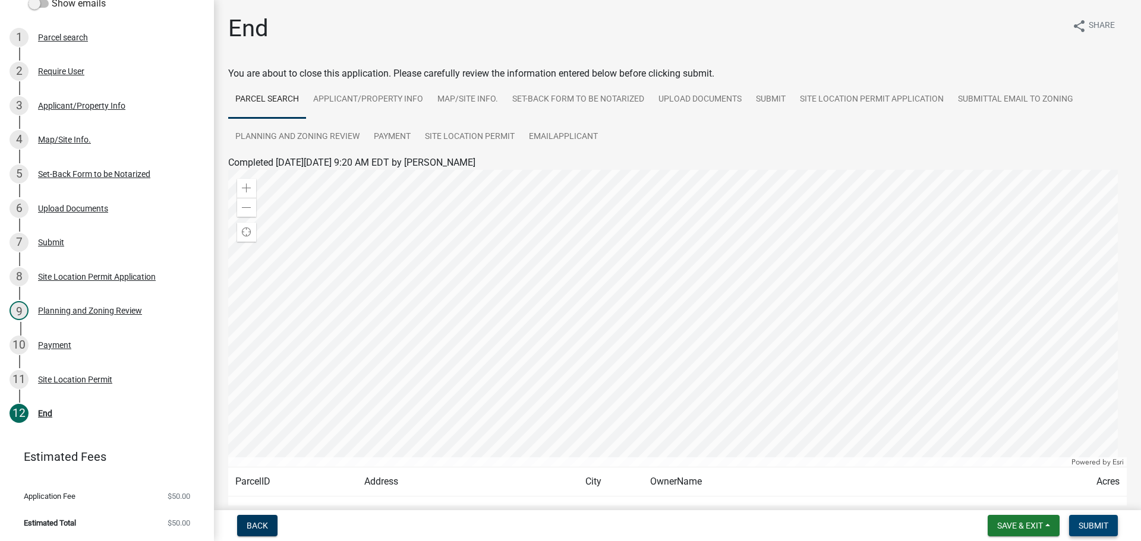
click at [1106, 523] on span "Submit" at bounding box center [1093, 526] width 30 height 10
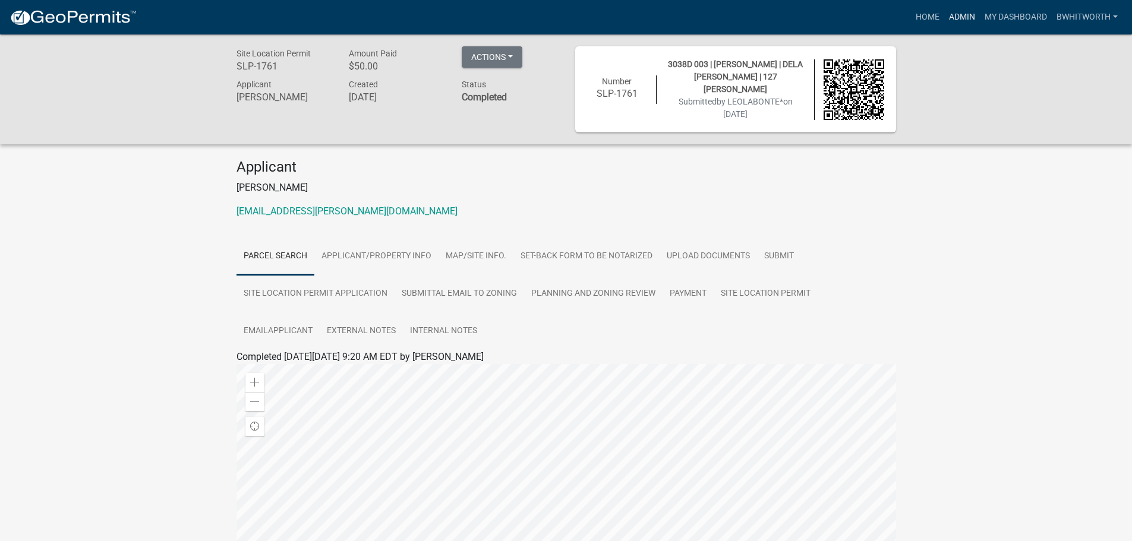
click at [961, 18] on link "Admin" at bounding box center [962, 17] width 36 height 23
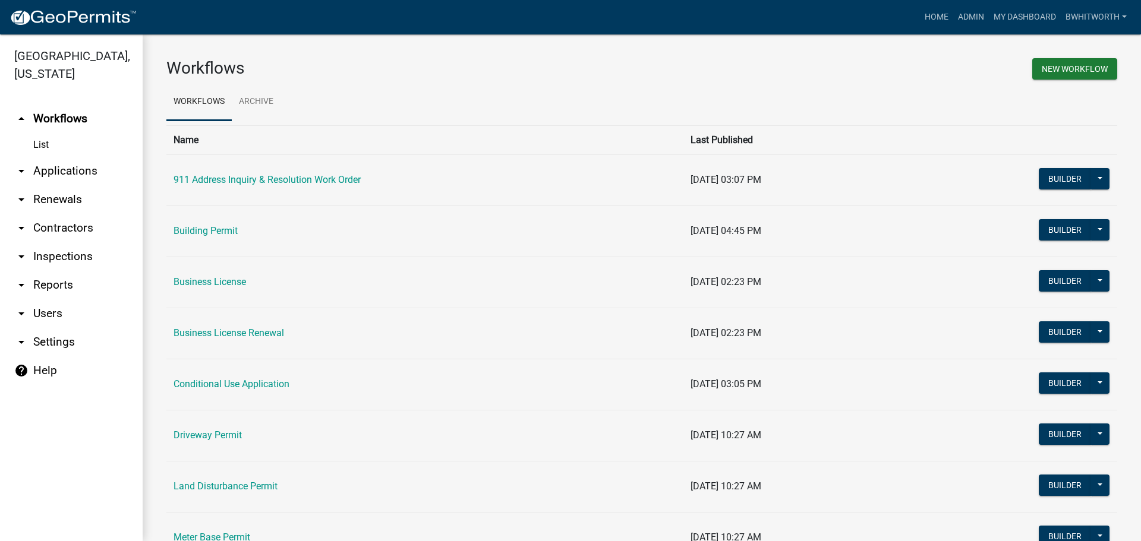
click at [39, 171] on link "arrow_drop_down Applications" at bounding box center [71, 171] width 143 height 29
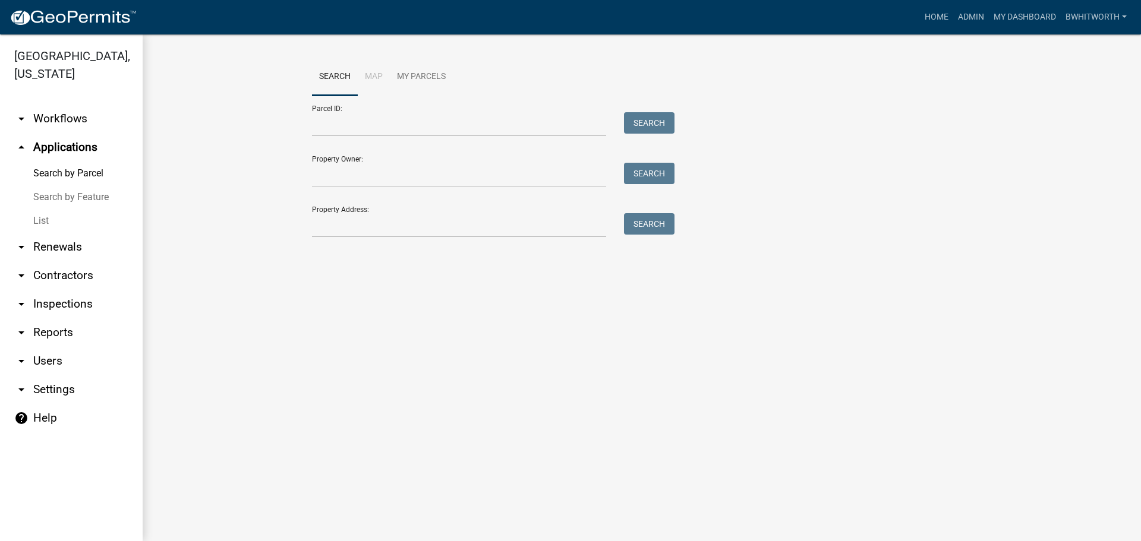
click at [45, 219] on link "List" at bounding box center [71, 221] width 143 height 24
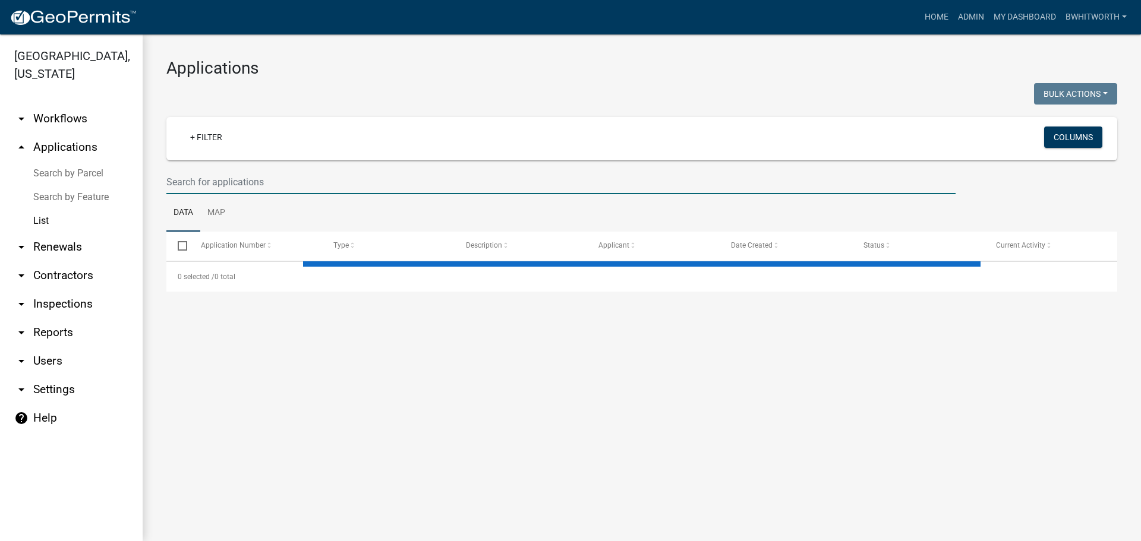
click at [269, 174] on input "text" at bounding box center [560, 182] width 789 height 24
select select "3: 100"
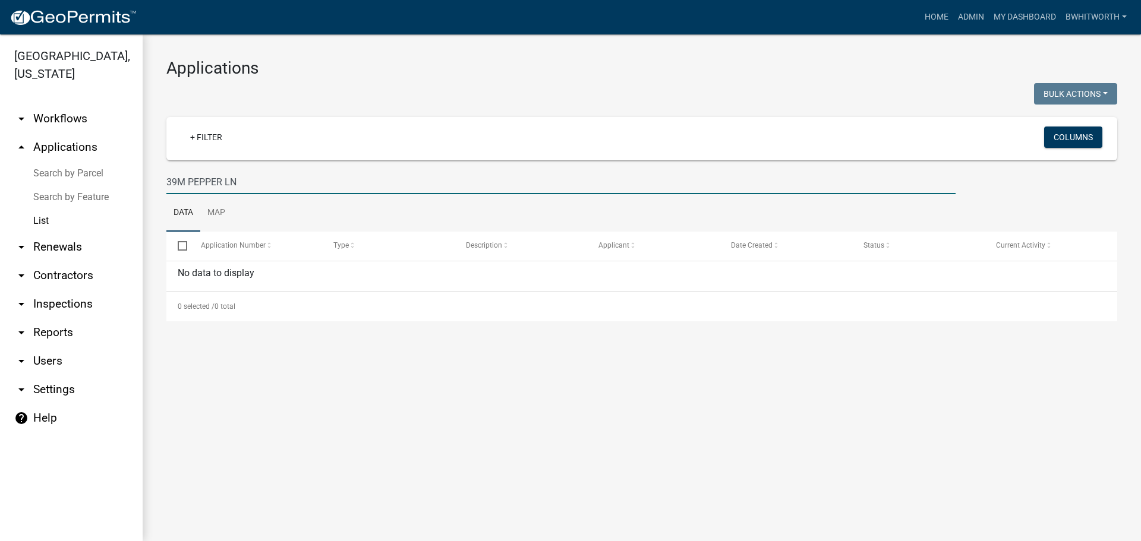
click at [186, 179] on input "39M PEPPER LN" at bounding box center [560, 182] width 789 height 24
type input "[STREET_ADDRESS]"
